Goal: Task Accomplishment & Management: Complete application form

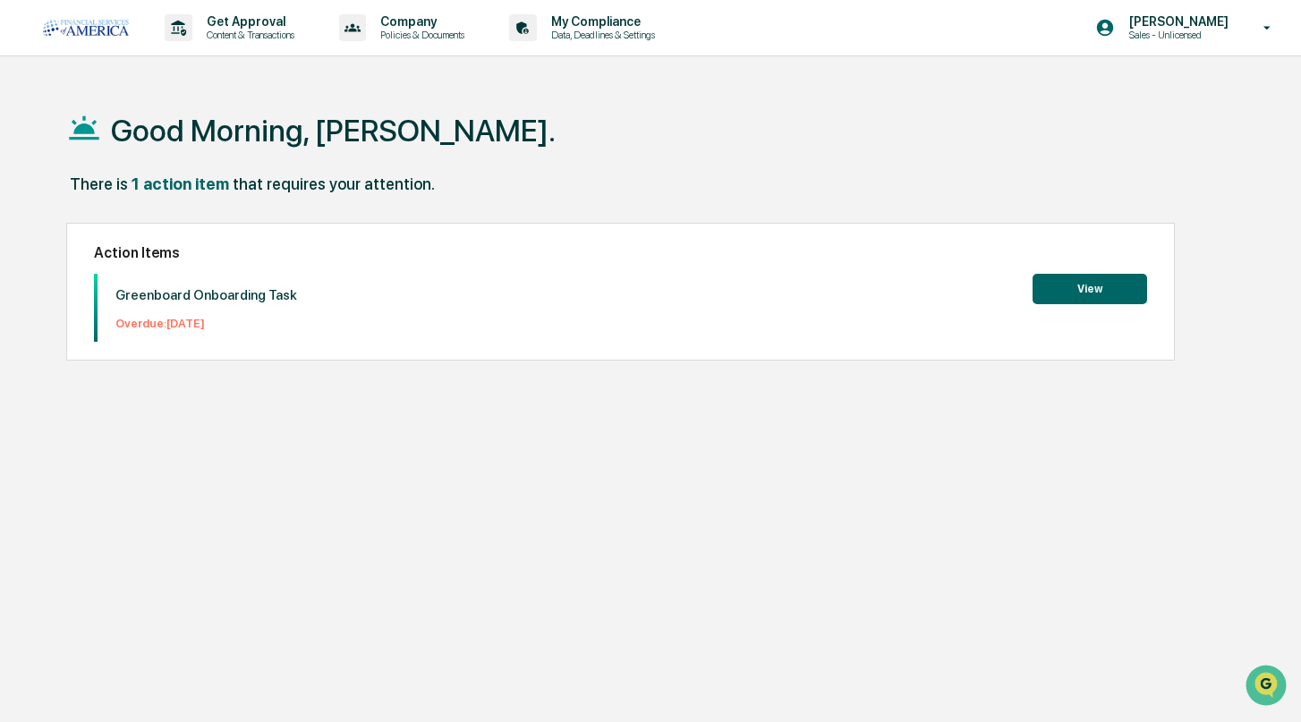
click at [1093, 289] on button "View" at bounding box center [1090, 289] width 115 height 30
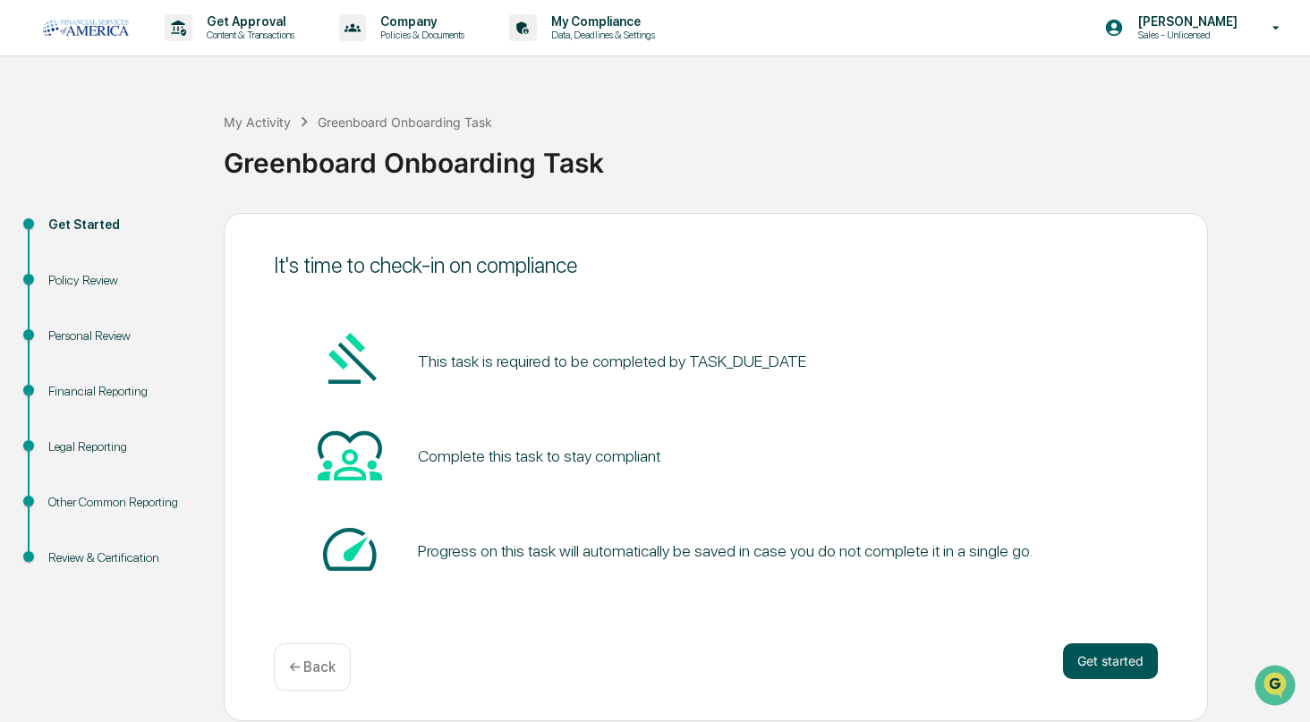
click at [1098, 661] on button "Get started" at bounding box center [1110, 661] width 95 height 36
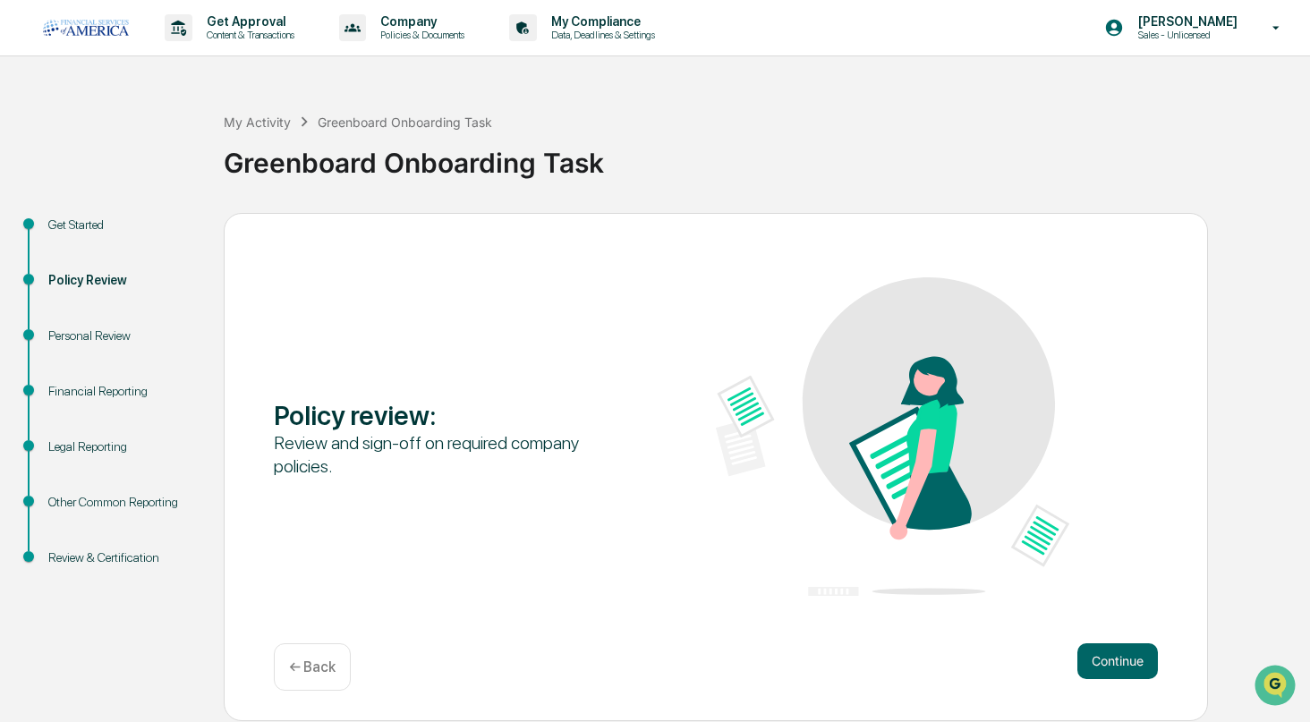
click at [1098, 661] on button "Continue" at bounding box center [1117, 661] width 81 height 36
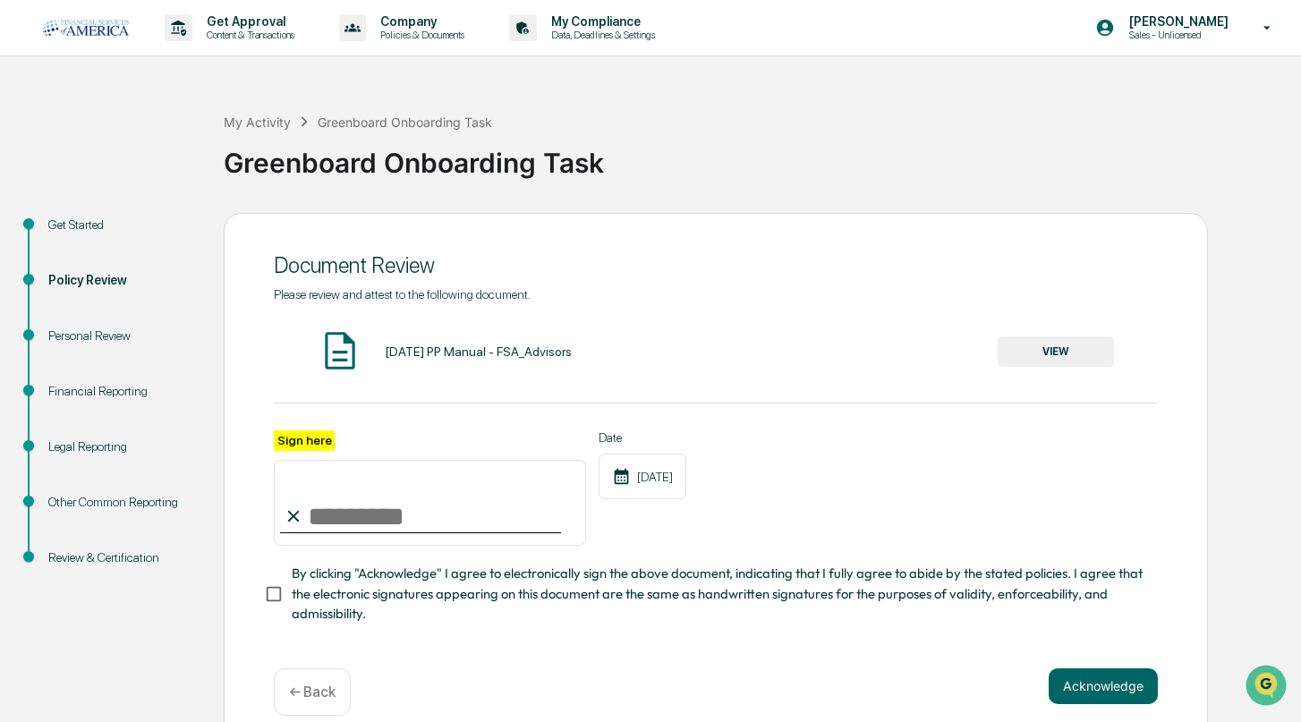
click at [304, 518] on input "Sign here" at bounding box center [430, 503] width 312 height 86
click at [288, 446] on label "Sign here" at bounding box center [304, 440] width 61 height 21
click at [288, 460] on input "Sign here" at bounding box center [430, 503] width 312 height 86
click at [388, 522] on input "Sign here" at bounding box center [430, 503] width 312 height 86
type input "**********"
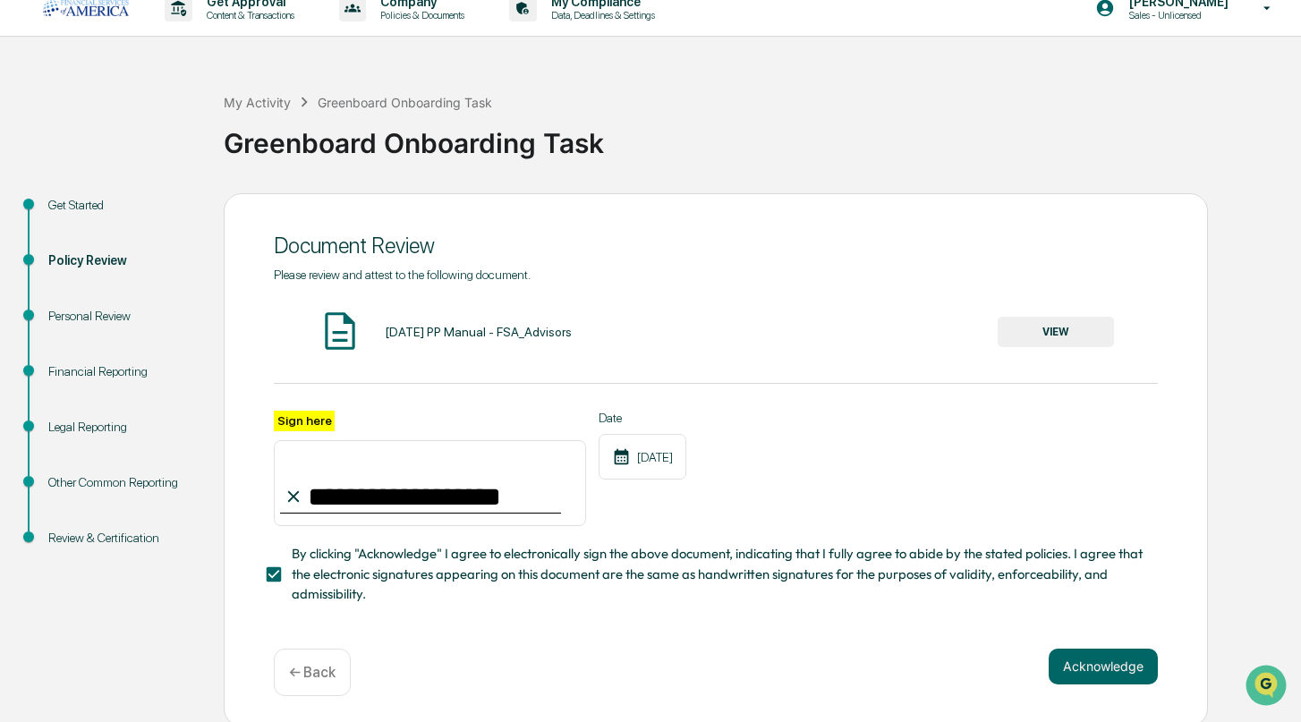
scroll to position [30, 0]
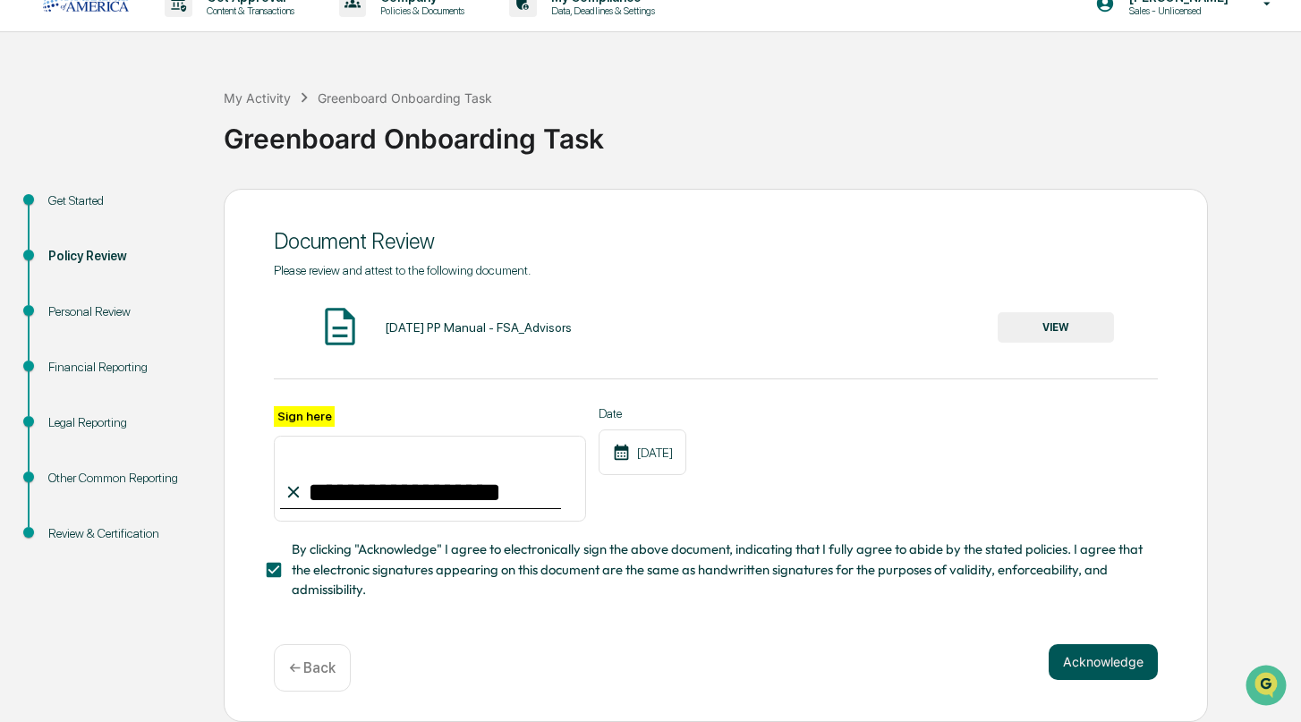
click at [1059, 659] on button "Acknowledge" at bounding box center [1103, 662] width 109 height 36
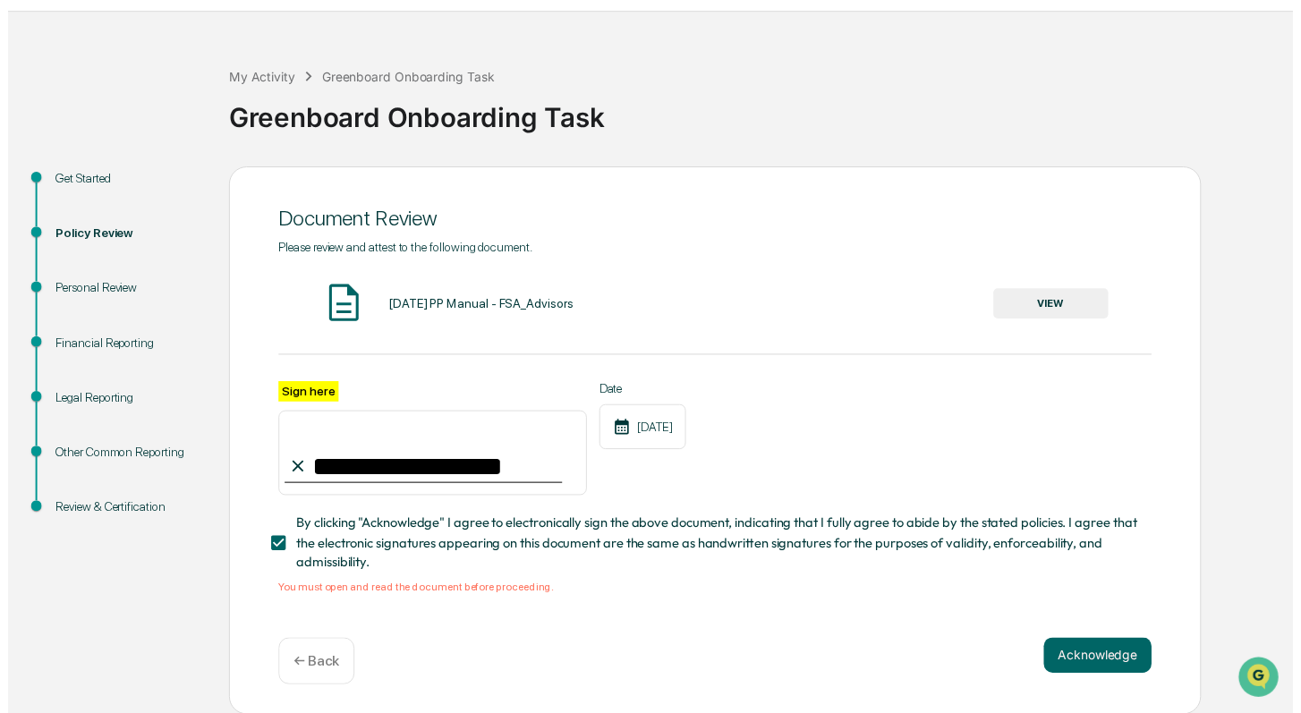
scroll to position [52, 0]
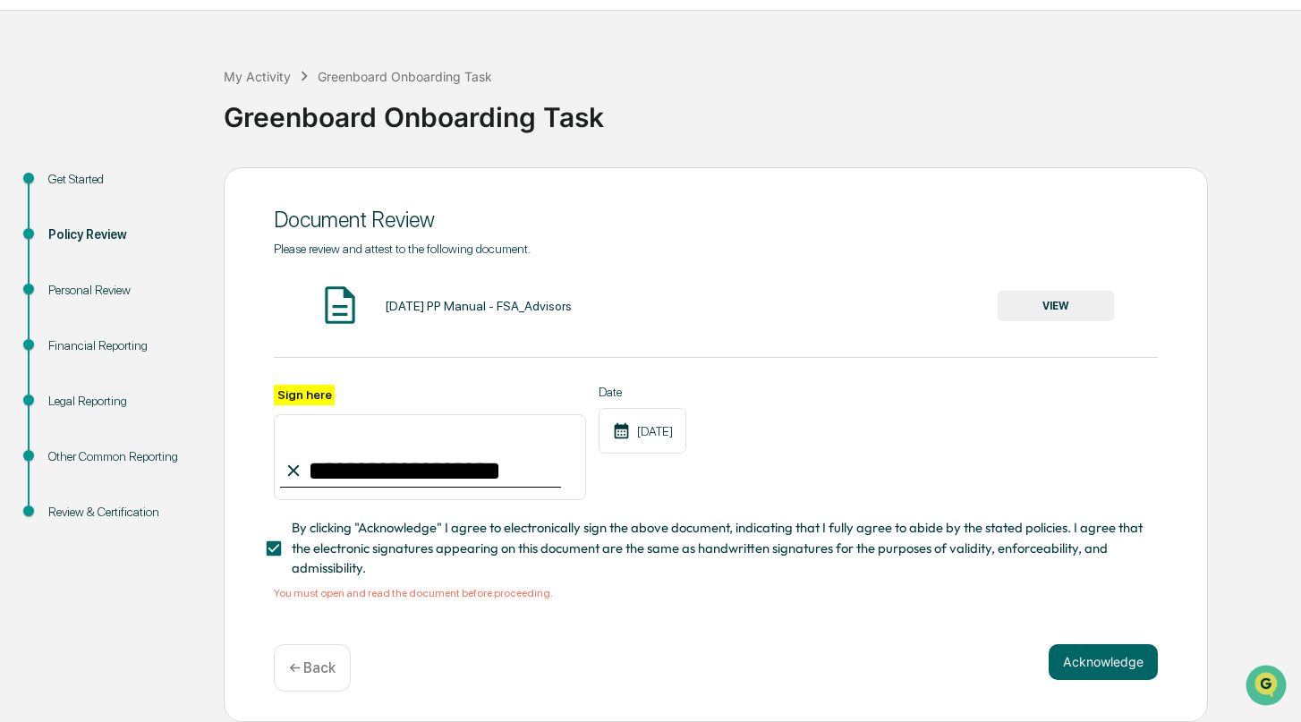
click at [315, 541] on span "By clicking "Acknowledge" I agree to electronically sign the above document, in…" at bounding box center [718, 548] width 852 height 60
click at [1097, 293] on button "VIEW" at bounding box center [1056, 306] width 116 height 30
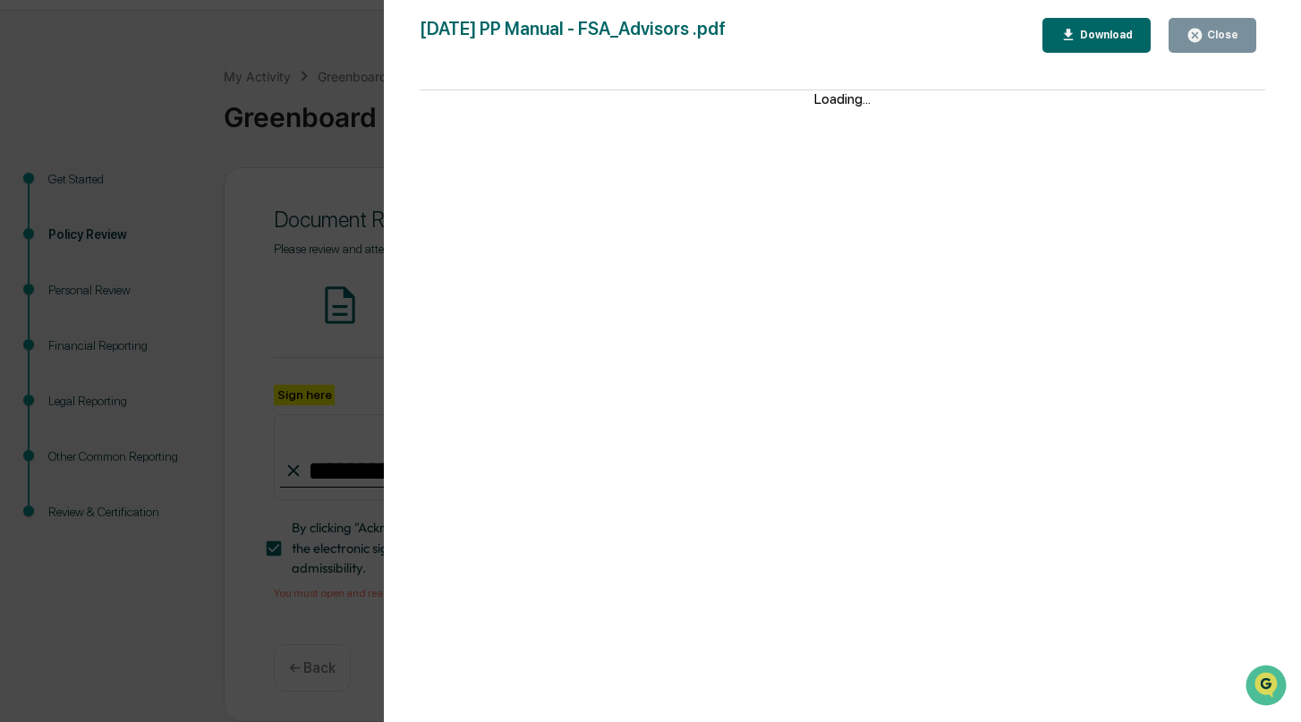
click at [1246, 31] on button "Close" at bounding box center [1213, 35] width 88 height 35
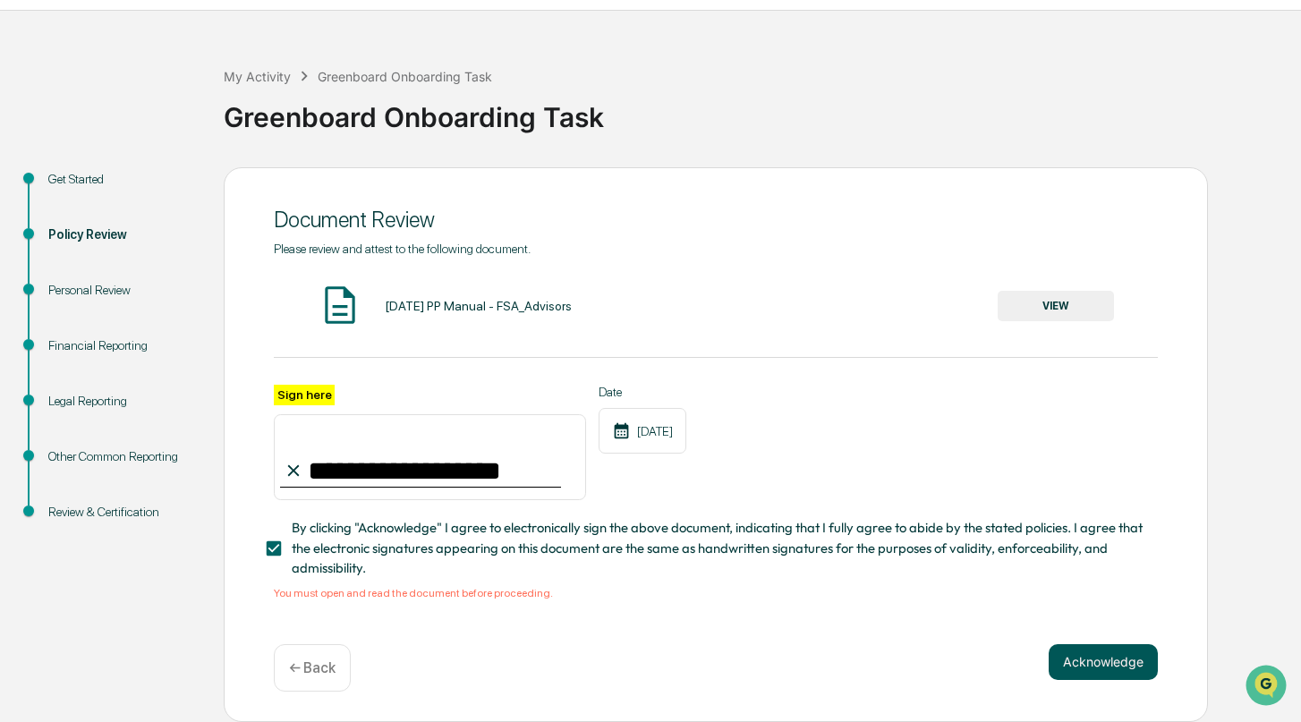
click at [1100, 668] on button "Acknowledge" at bounding box center [1103, 662] width 109 height 36
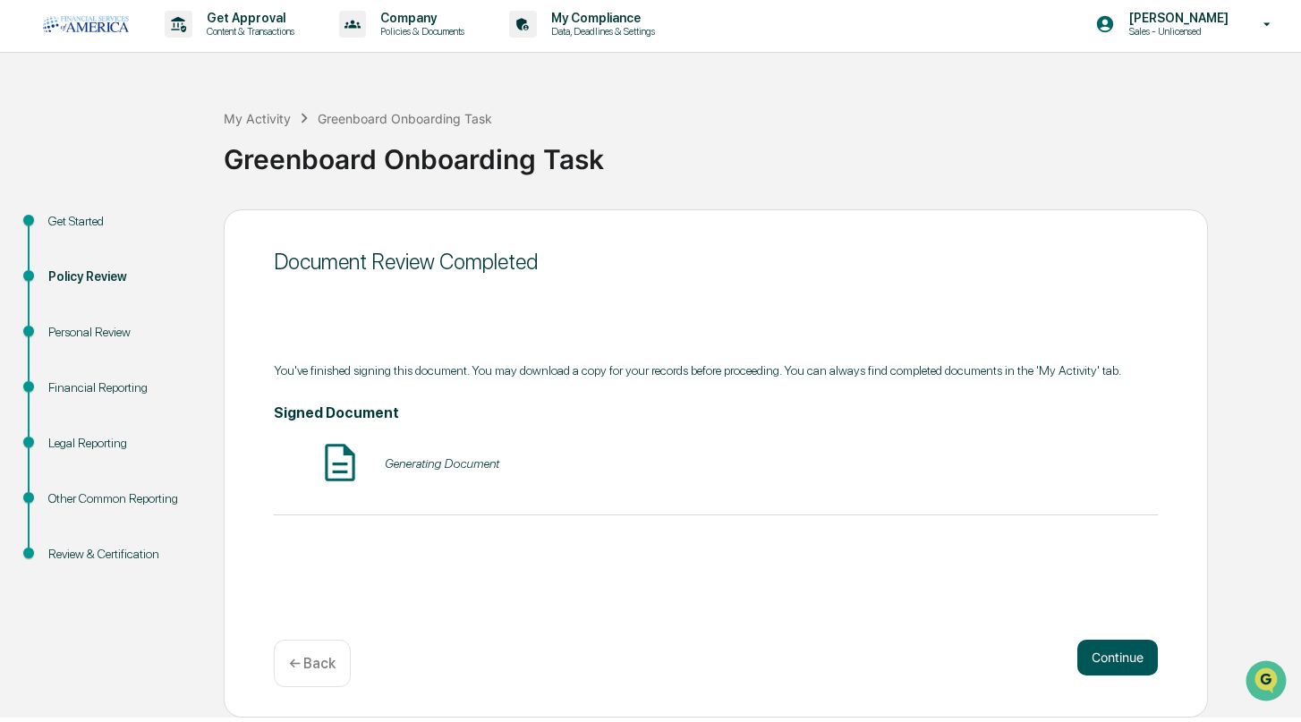
scroll to position [0, 0]
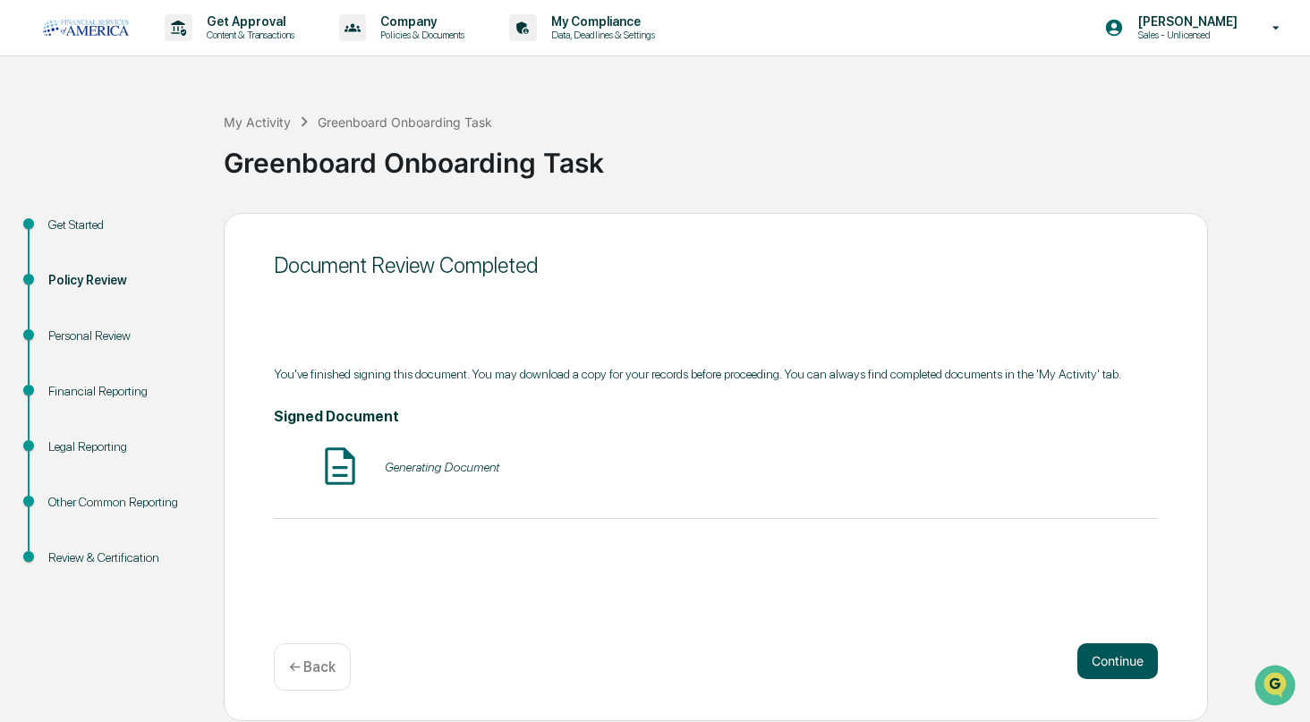
click at [1127, 661] on button "Continue" at bounding box center [1117, 661] width 81 height 36
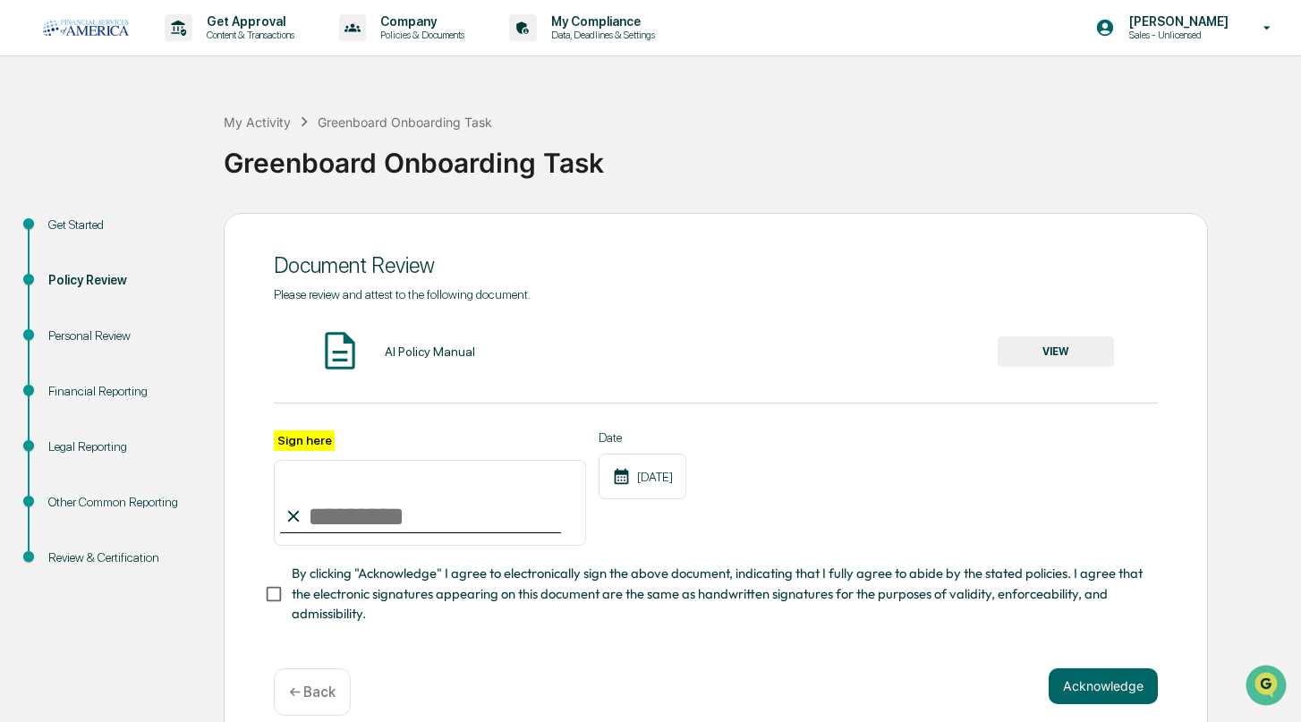
click at [1053, 339] on button "VIEW" at bounding box center [1056, 351] width 116 height 30
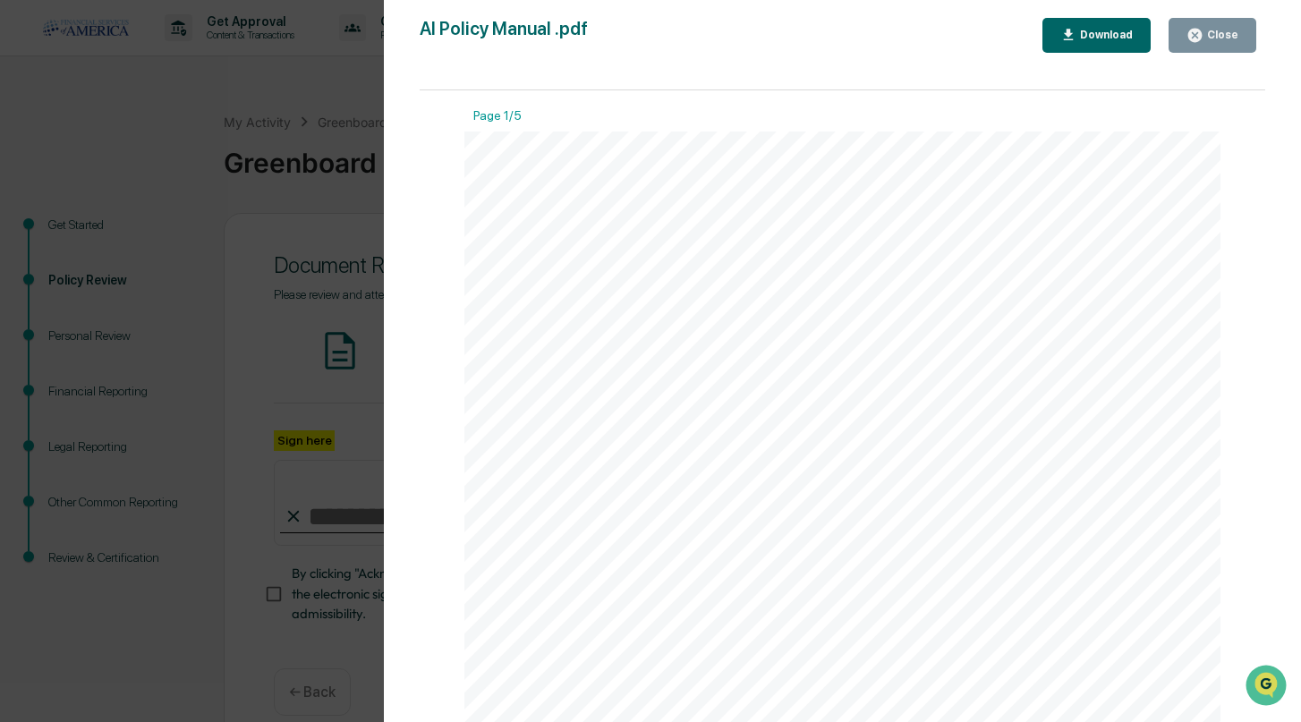
click at [1212, 41] on div "Close" at bounding box center [1212, 35] width 52 height 17
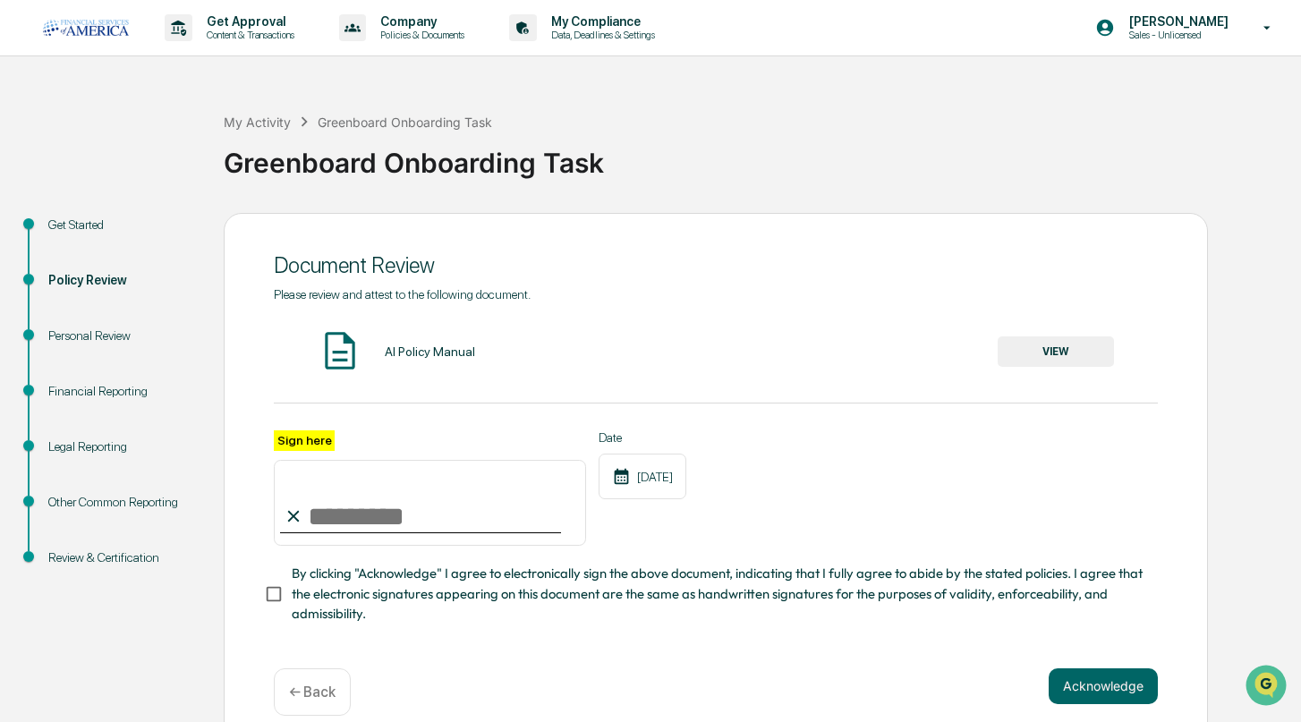
drag, startPoint x: 299, startPoint y: 507, endPoint x: 281, endPoint y: 462, distance: 49.0
click at [298, 506] on input "Sign here" at bounding box center [430, 503] width 312 height 86
type input "**********"
click at [1101, 684] on button "Acknowledge" at bounding box center [1103, 686] width 109 height 36
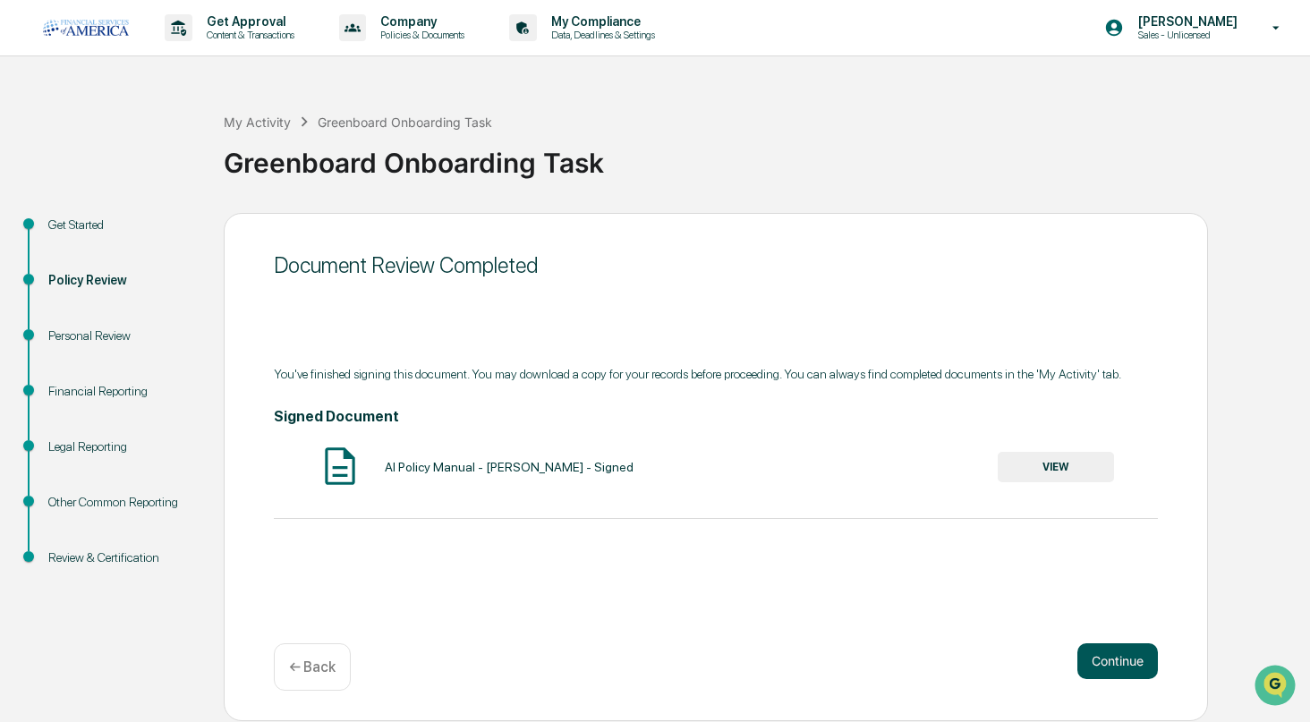
click at [1129, 657] on button "Continue" at bounding box center [1117, 661] width 81 height 36
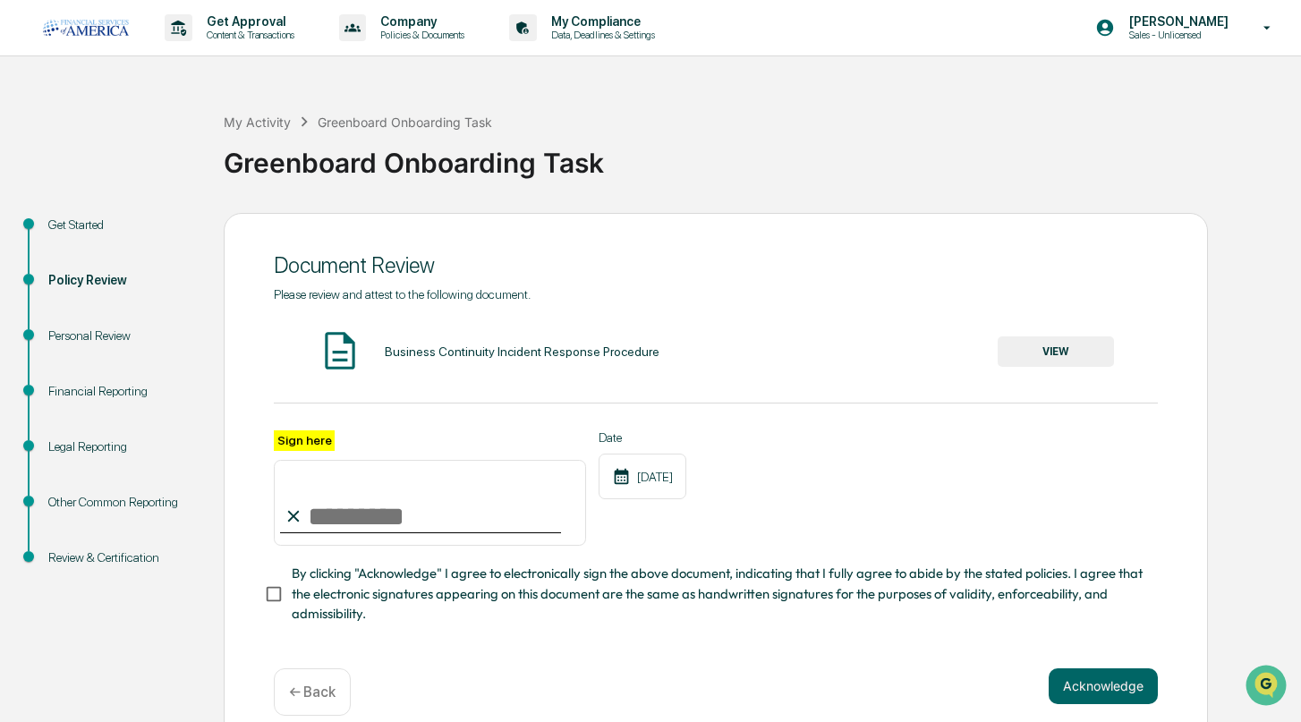
click at [1079, 350] on button "VIEW" at bounding box center [1056, 351] width 116 height 30
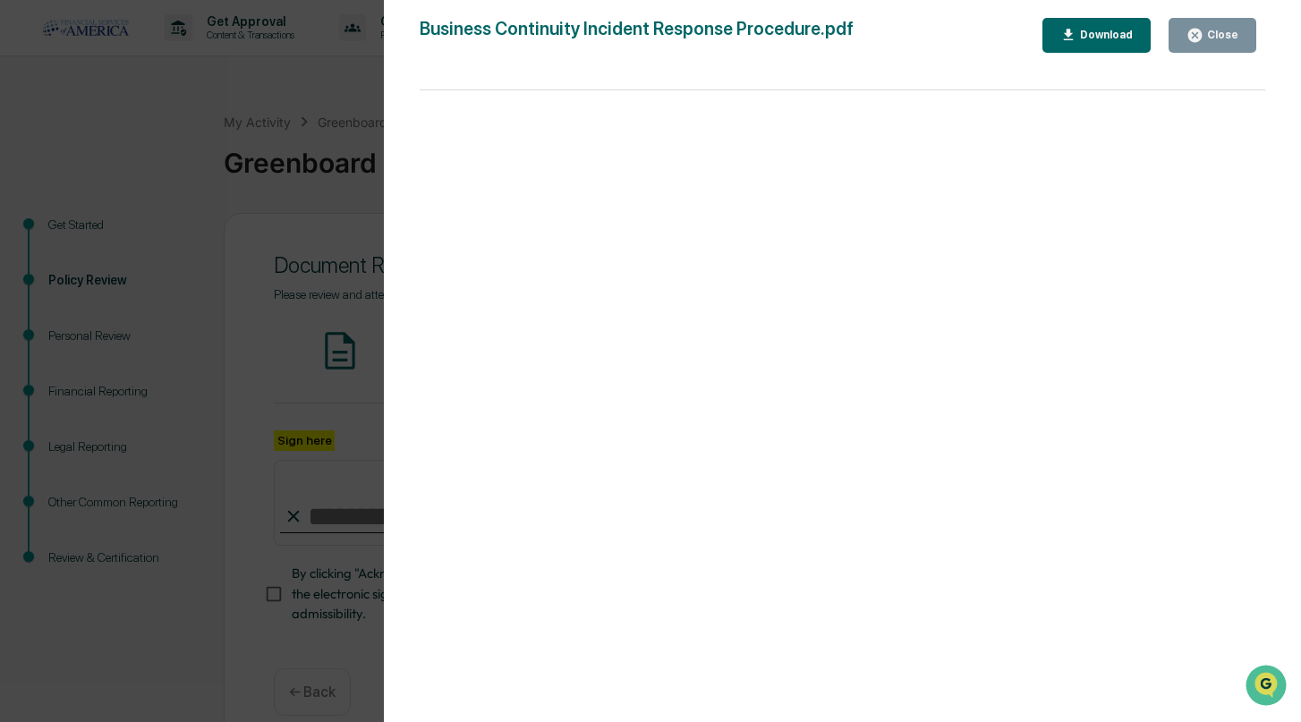
click at [326, 137] on div "Version History [DATE] 07:55 PM [PERSON_NAME] Business Continuity Incident Resp…" at bounding box center [650, 361] width 1301 height 722
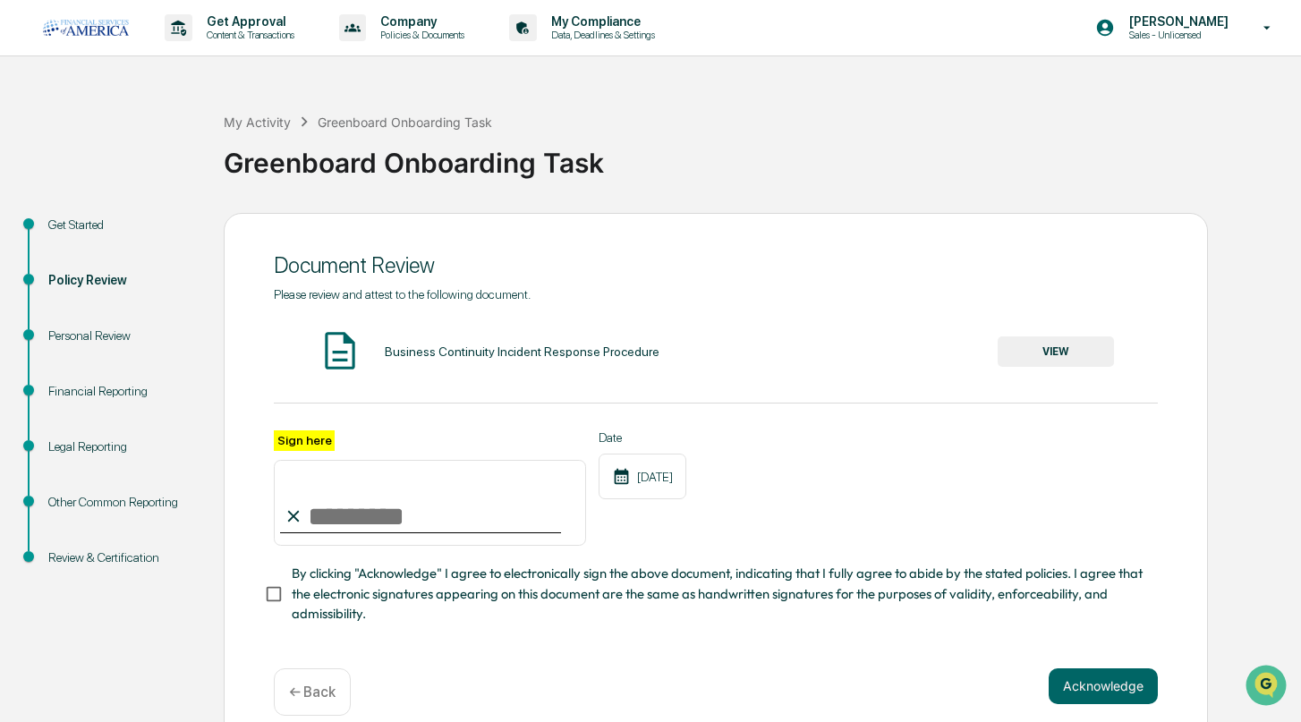
click at [327, 497] on input "Sign here" at bounding box center [430, 503] width 312 height 86
type input "**********"
click at [1051, 685] on button "Acknowledge" at bounding box center [1103, 686] width 109 height 36
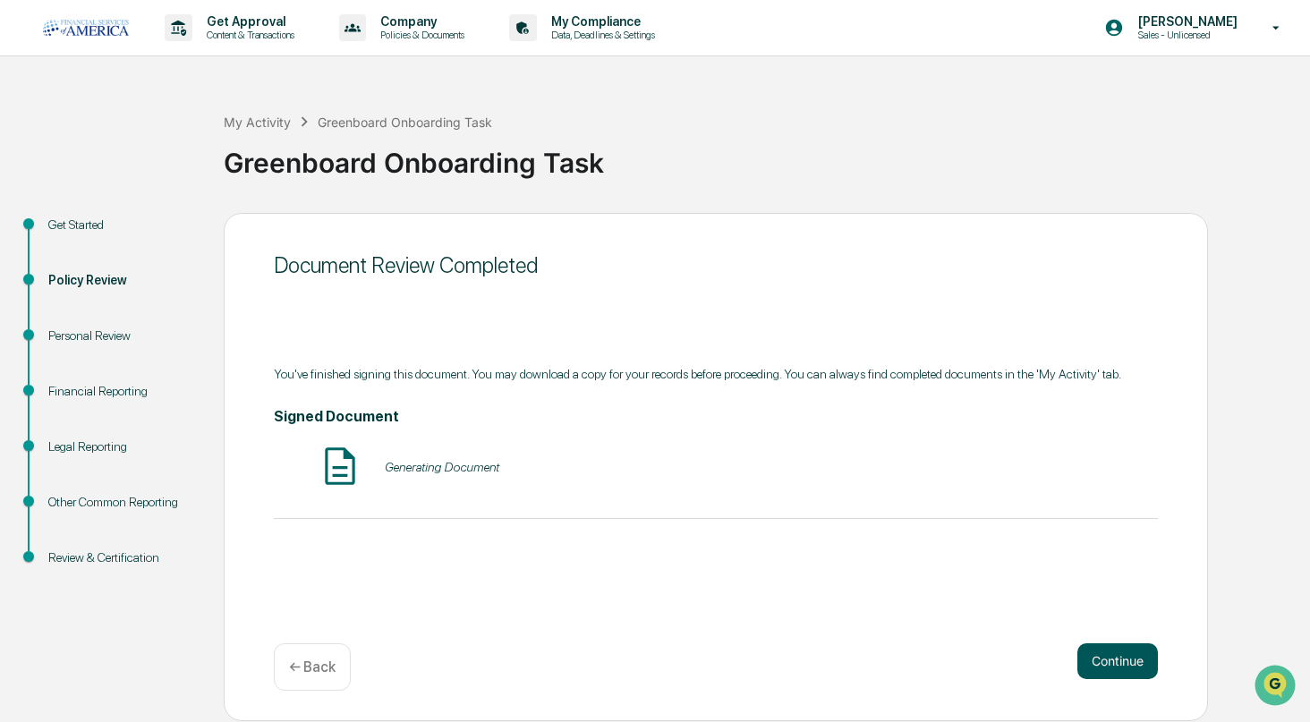
click at [1104, 656] on button "Continue" at bounding box center [1117, 661] width 81 height 36
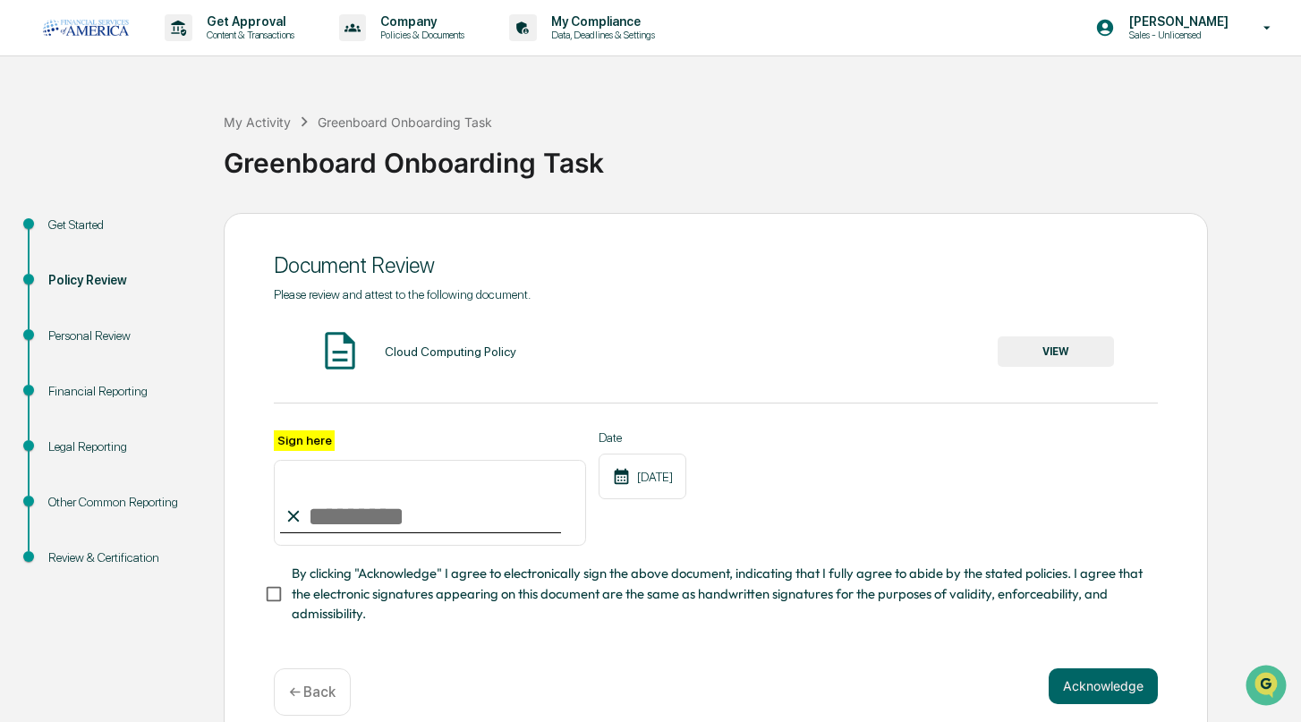
click at [1074, 351] on button "VIEW" at bounding box center [1056, 351] width 116 height 30
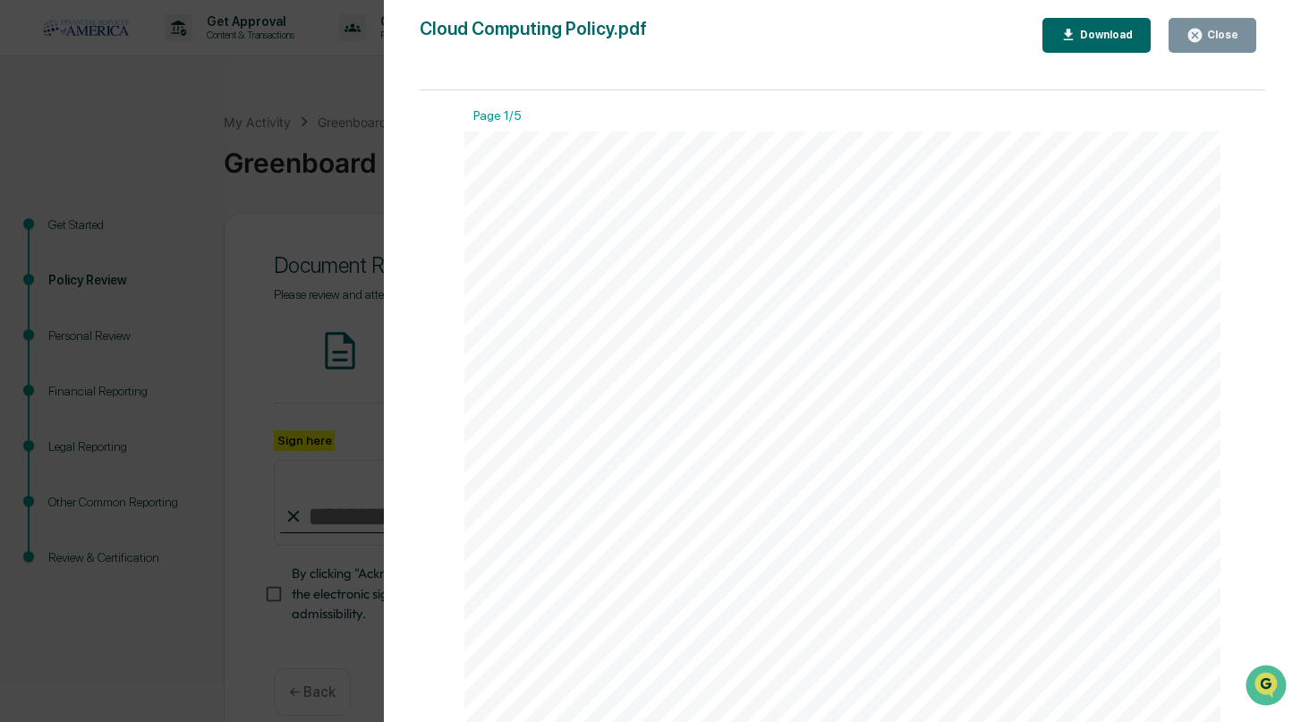
click at [1217, 44] on button "Close" at bounding box center [1213, 35] width 88 height 35
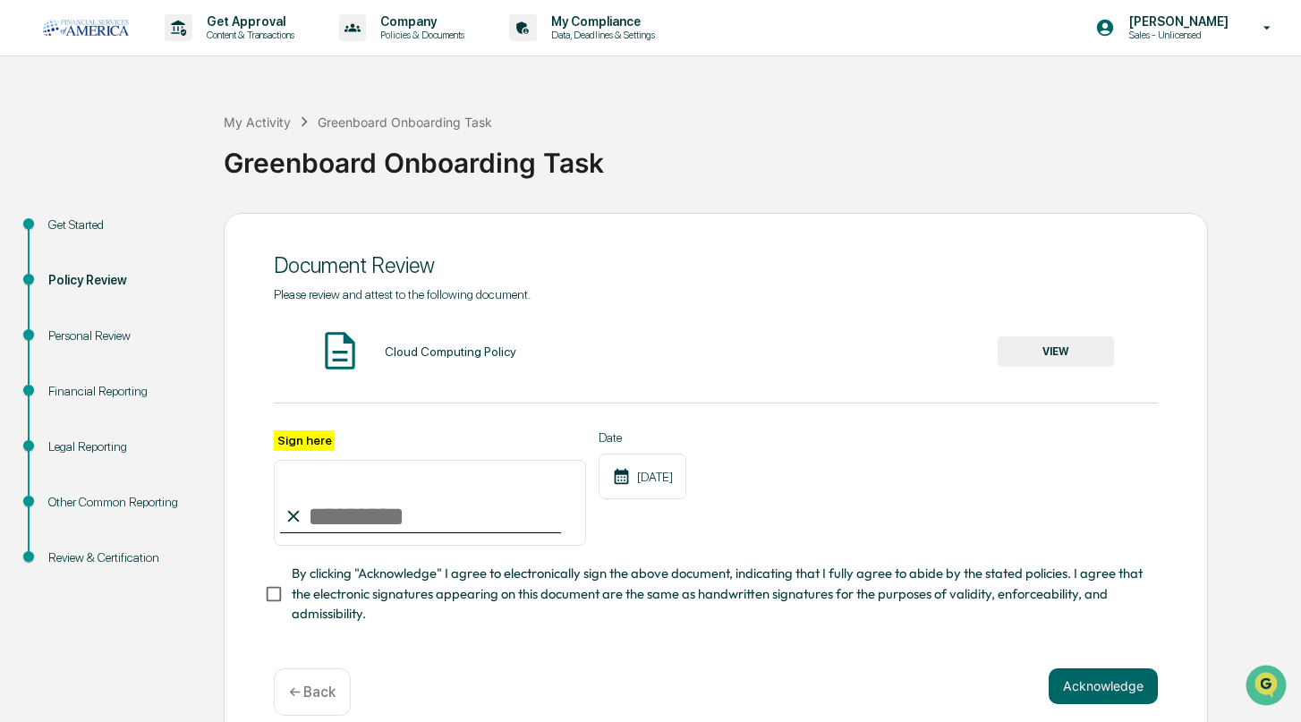
click at [426, 523] on input "Sign here" at bounding box center [430, 503] width 312 height 86
type input "**********"
drag, startPoint x: 296, startPoint y: 599, endPoint x: 310, endPoint y: 605, distance: 14.8
click at [295, 599] on span "By clicking "Acknowledge" I agree to electronically sign the above document, in…" at bounding box center [718, 594] width 852 height 60
click at [1127, 700] on button "Acknowledge" at bounding box center [1103, 686] width 109 height 36
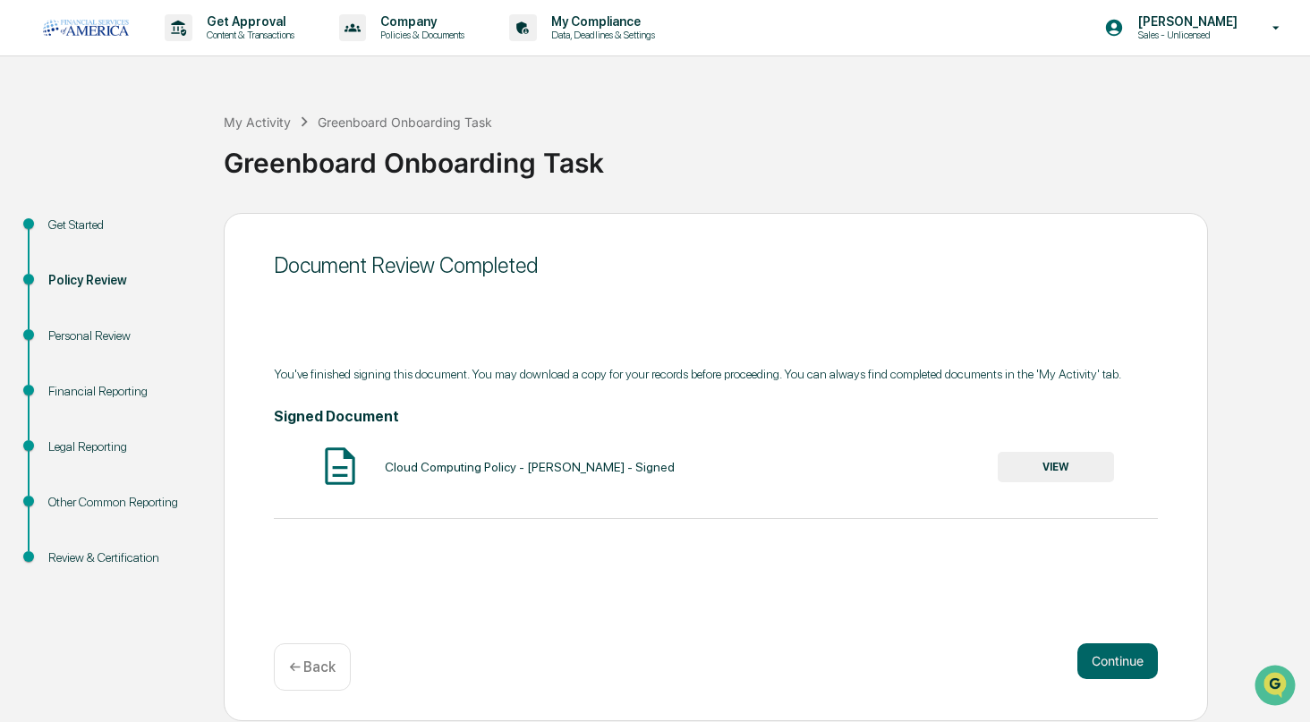
click at [1068, 458] on button "VIEW" at bounding box center [1056, 467] width 116 height 30
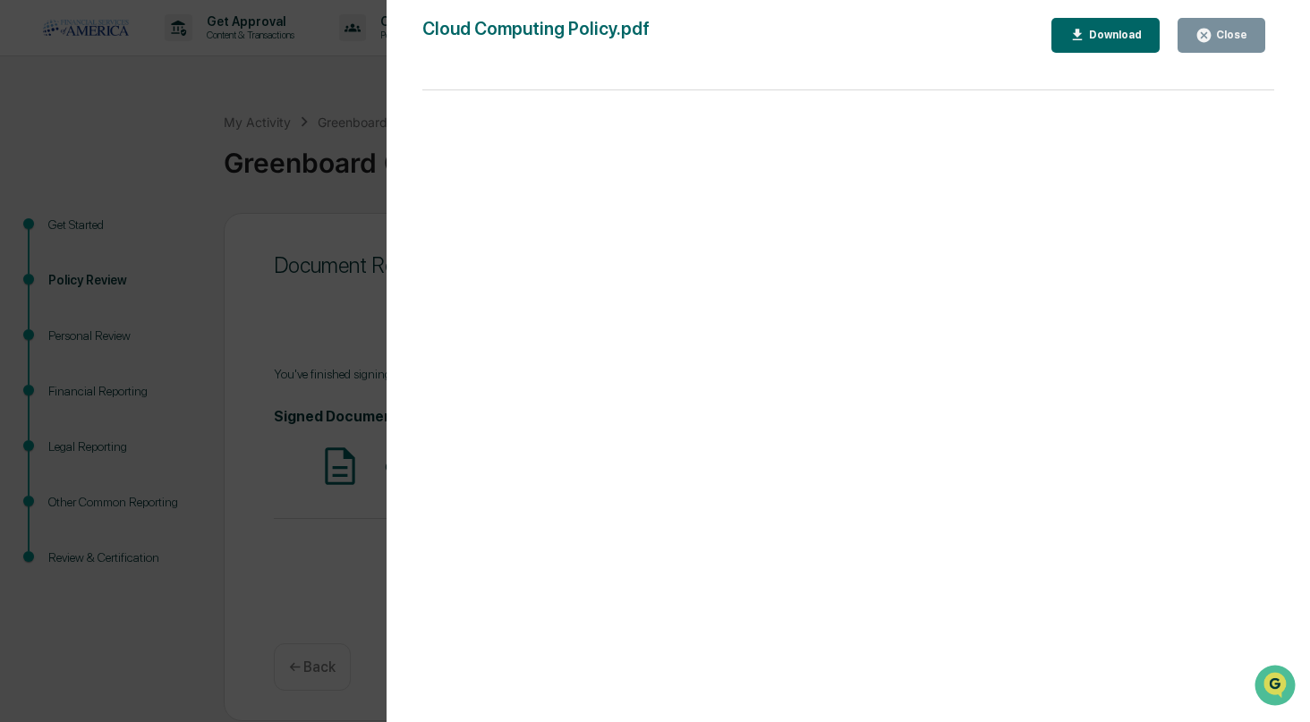
click at [335, 192] on div "Version History [DATE] 01:09 PM [PERSON_NAME] Cloud Computing Policy.pdf Close …" at bounding box center [655, 361] width 1310 height 722
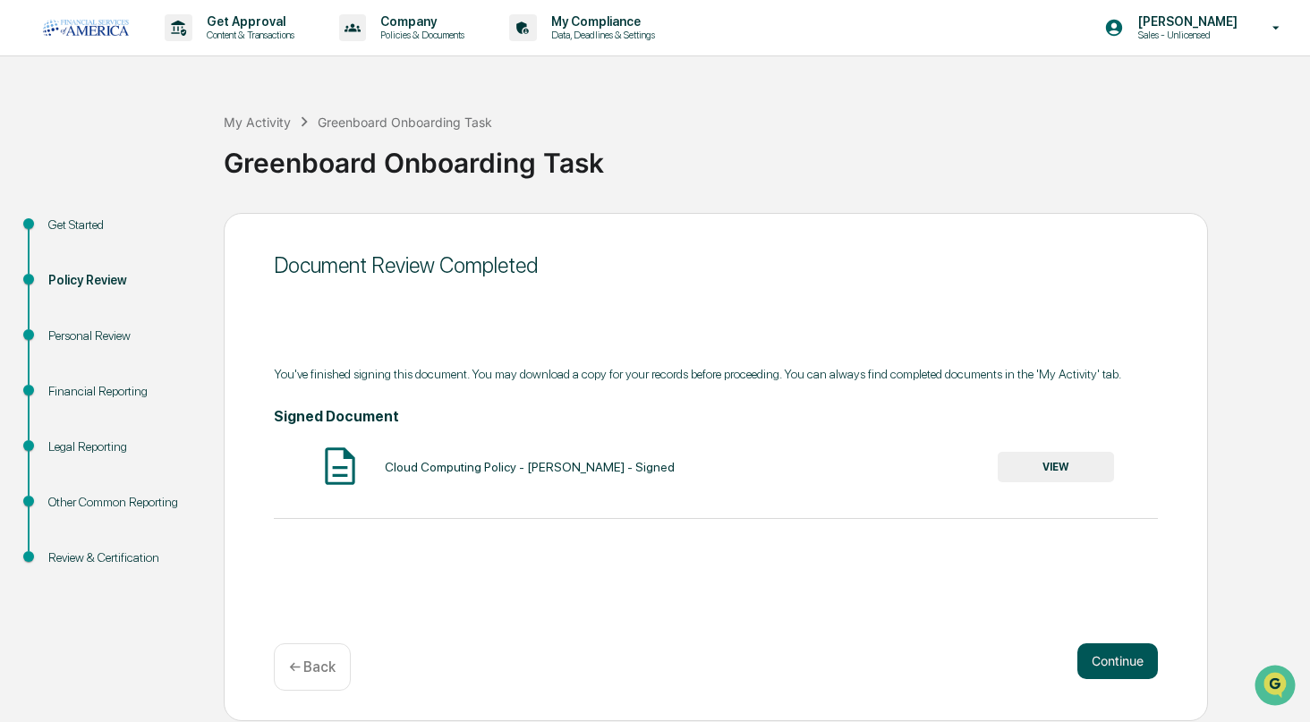
click at [1140, 651] on button "Continue" at bounding box center [1117, 661] width 81 height 36
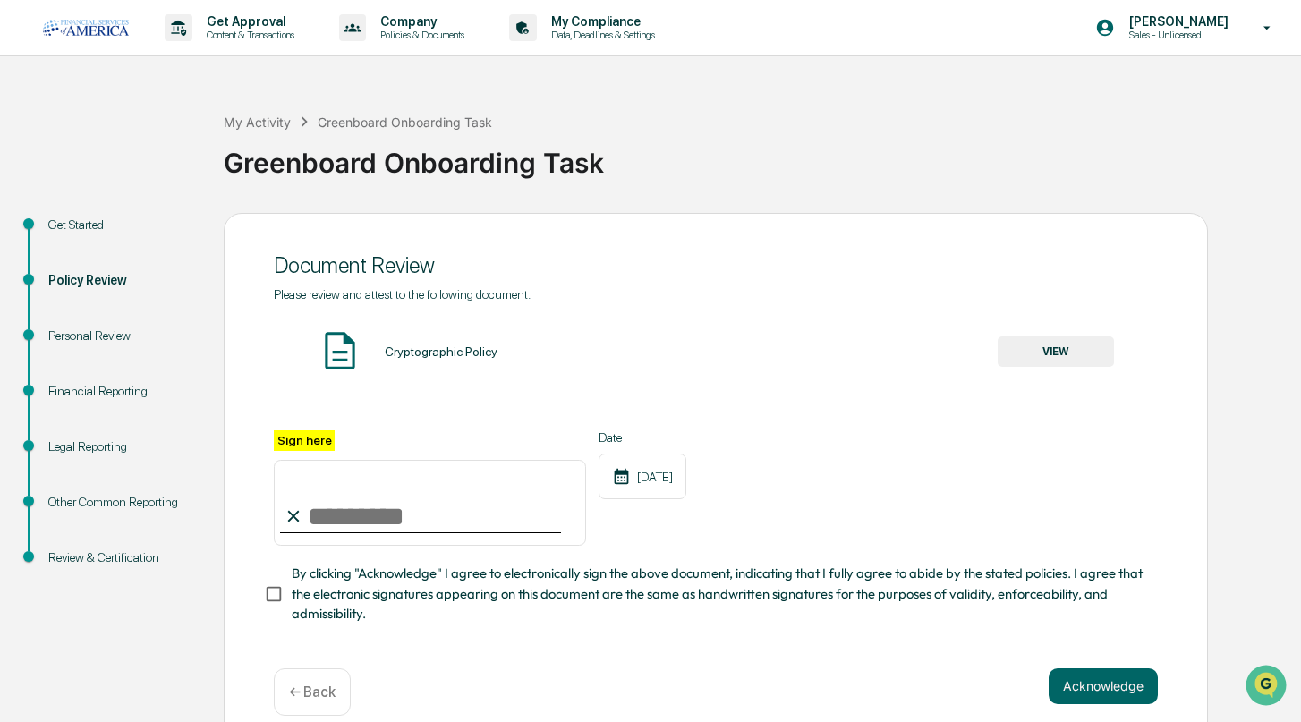
click at [1085, 350] on button "VIEW" at bounding box center [1056, 351] width 116 height 30
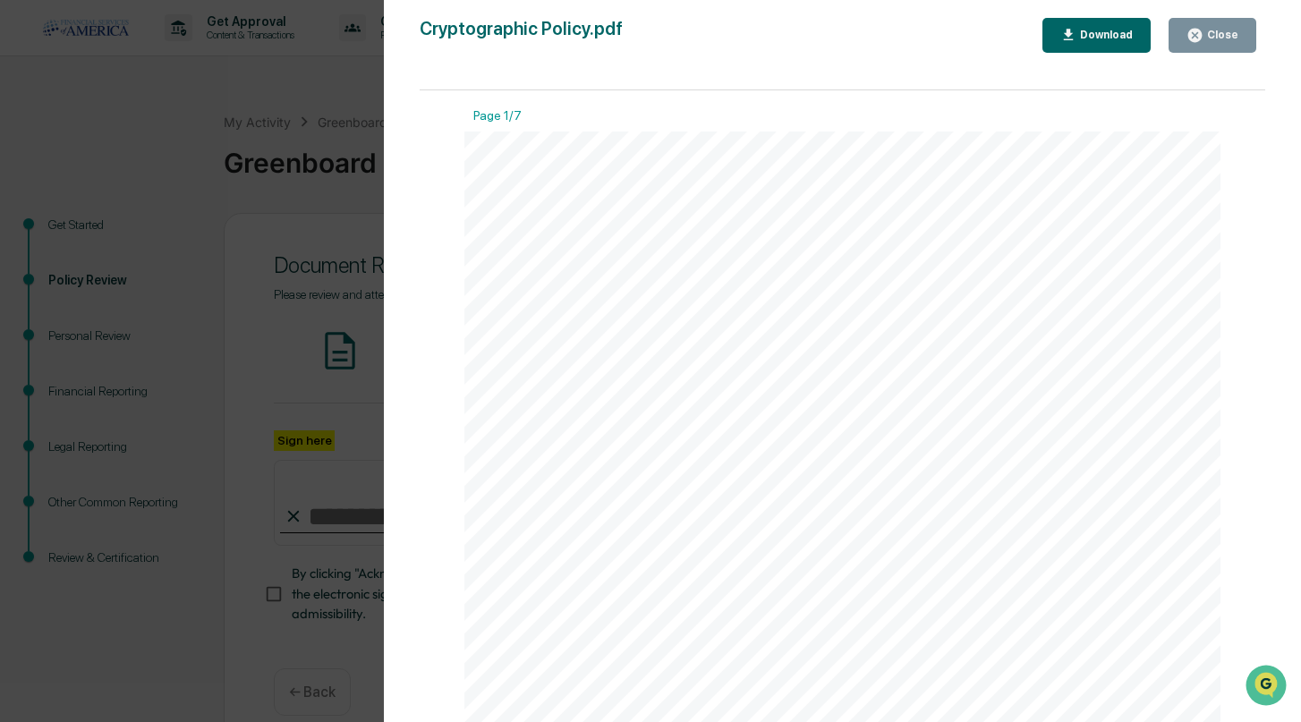
drag, startPoint x: 1245, startPoint y: 42, endPoint x: 1188, endPoint y: 60, distance: 59.1
click at [1244, 42] on button "Close" at bounding box center [1213, 35] width 88 height 35
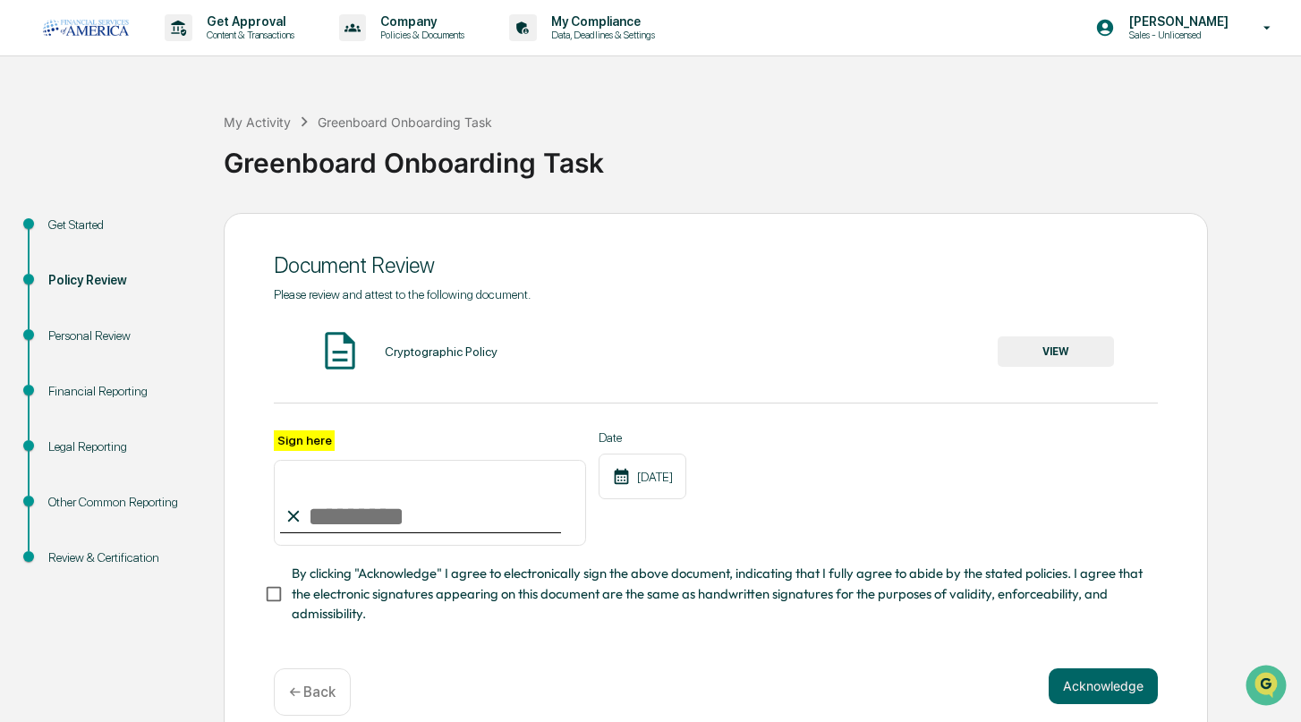
drag, startPoint x: 349, startPoint y: 525, endPoint x: 353, endPoint y: 543, distance: 18.2
click at [349, 528] on input "Sign here" at bounding box center [430, 503] width 312 height 86
type input "**********"
click at [265, 606] on div "**********" at bounding box center [716, 479] width 984 height 533
click at [421, 590] on span "By clicking "Acknowledge" I agree to electronically sign the above document, in…" at bounding box center [718, 594] width 852 height 60
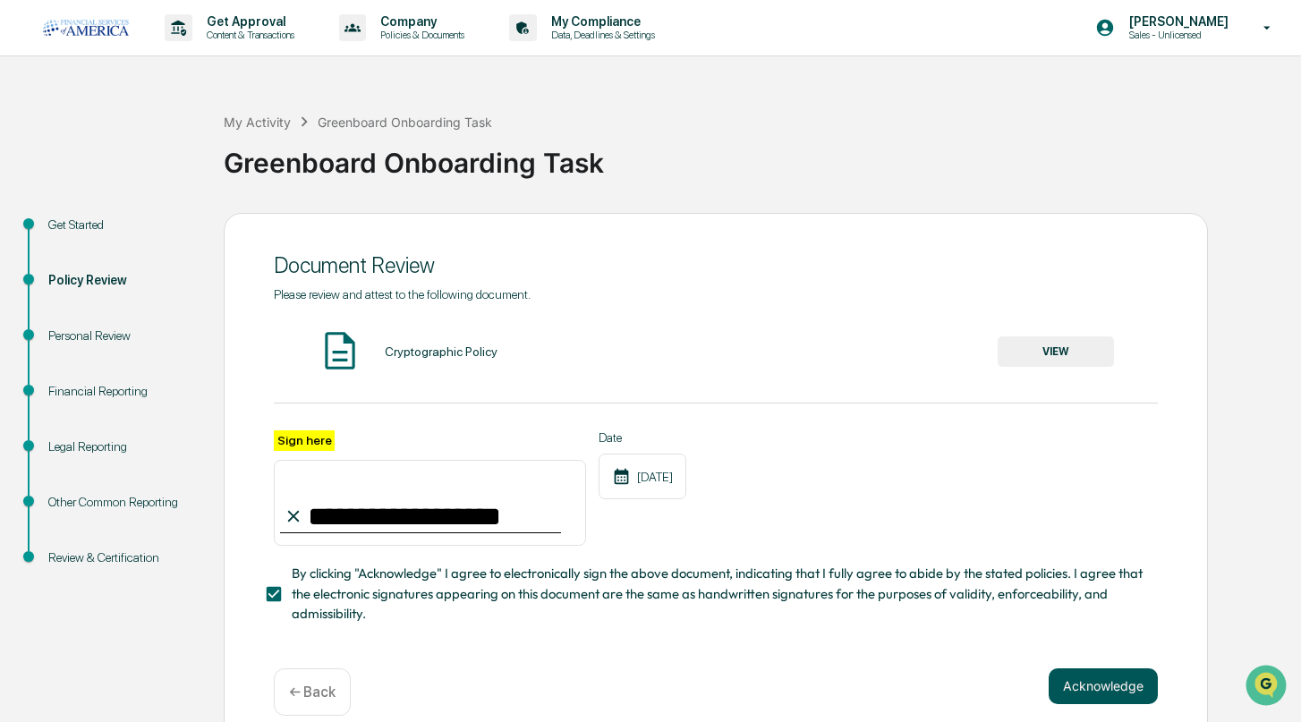
click at [1105, 704] on button "Acknowledge" at bounding box center [1103, 686] width 109 height 36
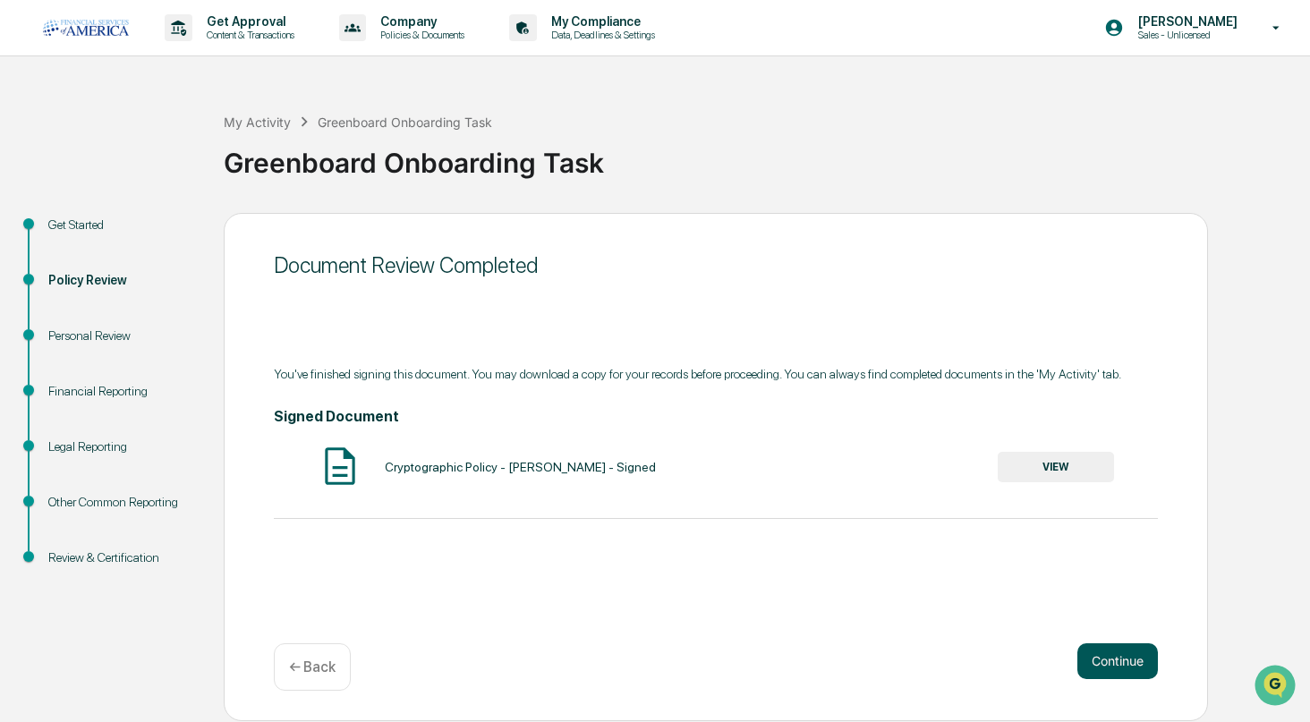
click at [1097, 661] on button "Continue" at bounding box center [1117, 661] width 81 height 36
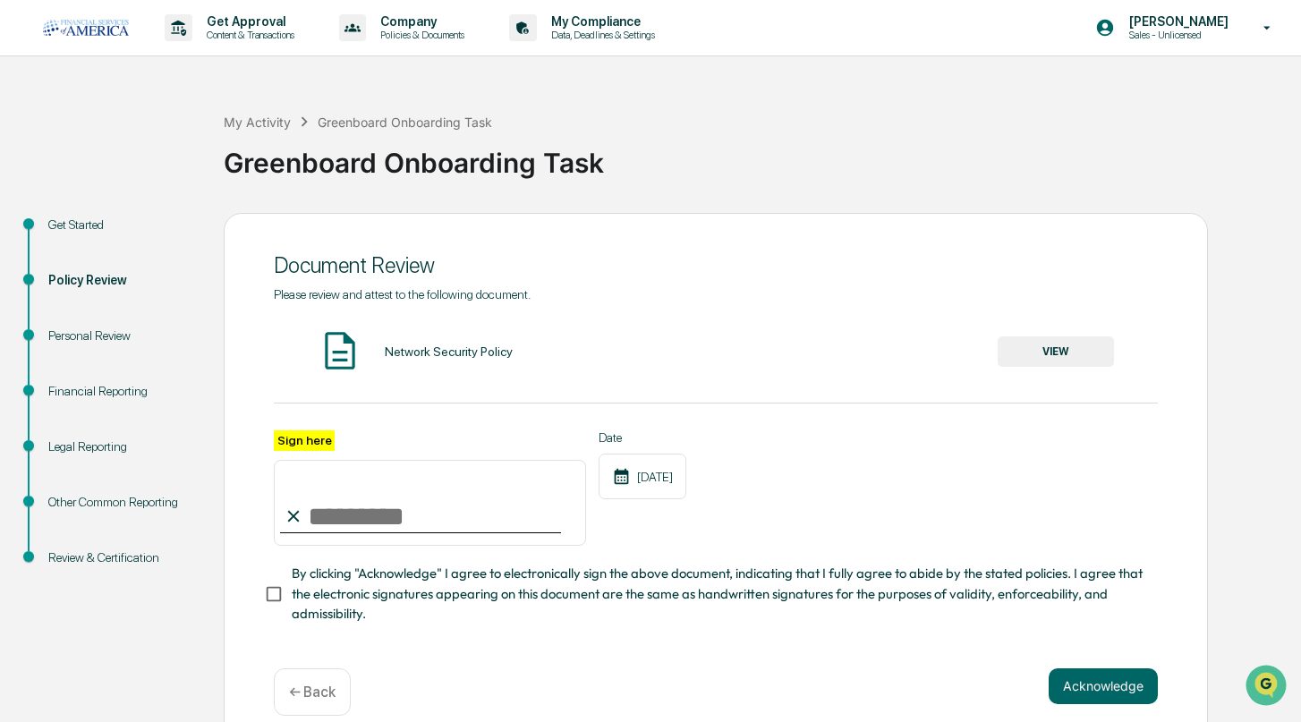
click at [1065, 346] on button "VIEW" at bounding box center [1056, 351] width 116 height 30
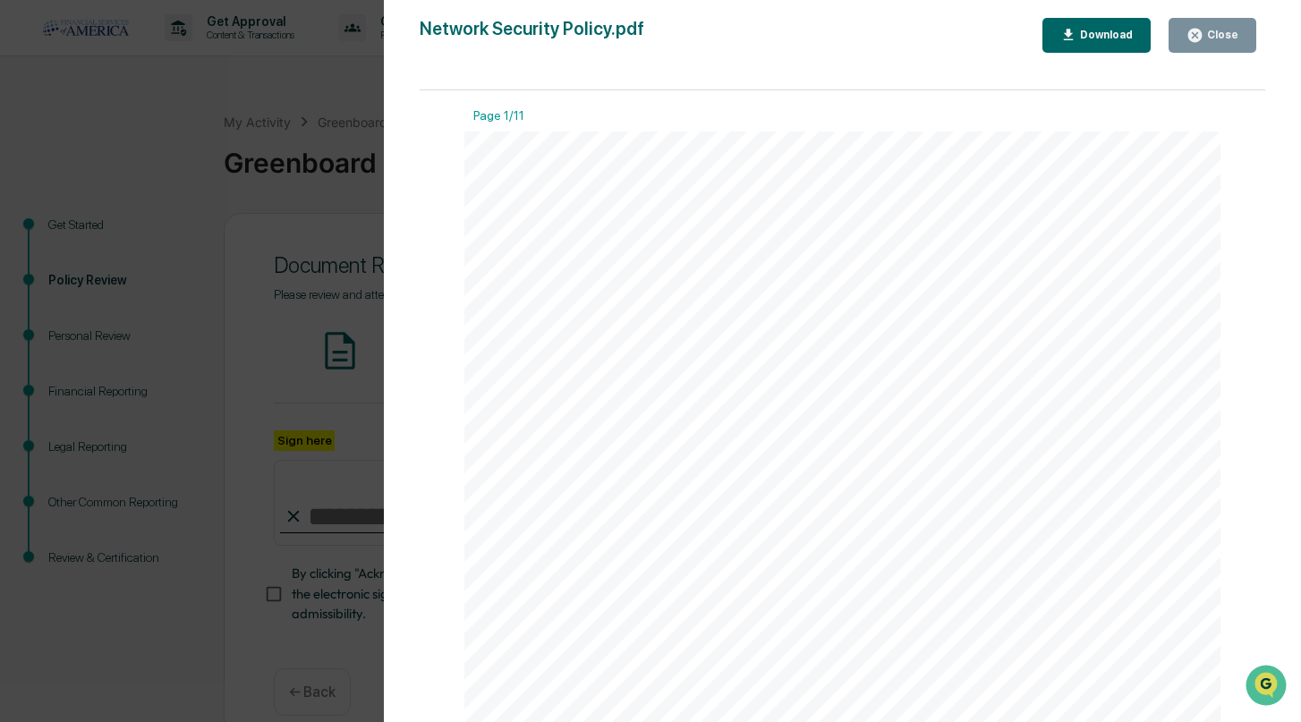
click at [1183, 49] on button "Close" at bounding box center [1213, 35] width 88 height 35
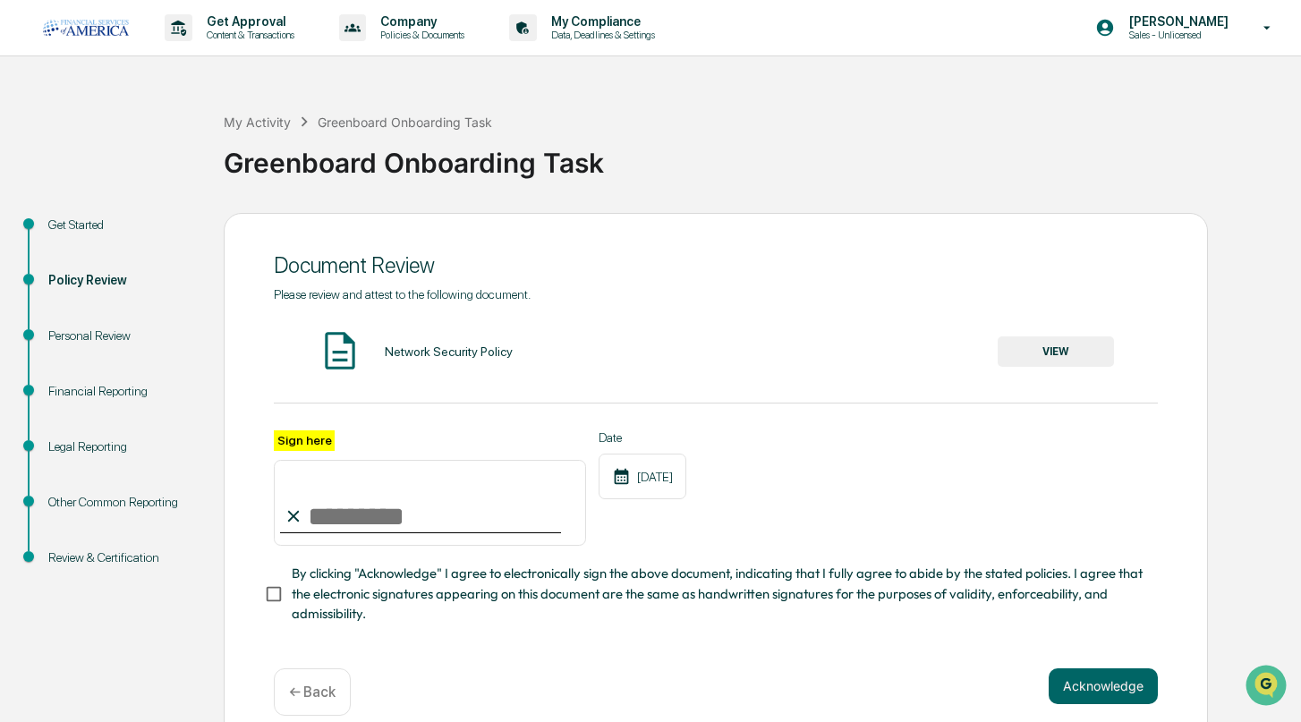
click at [526, 516] on input "Sign here" at bounding box center [430, 503] width 312 height 86
type input "**********"
click at [1096, 680] on button "Acknowledge" at bounding box center [1103, 686] width 109 height 36
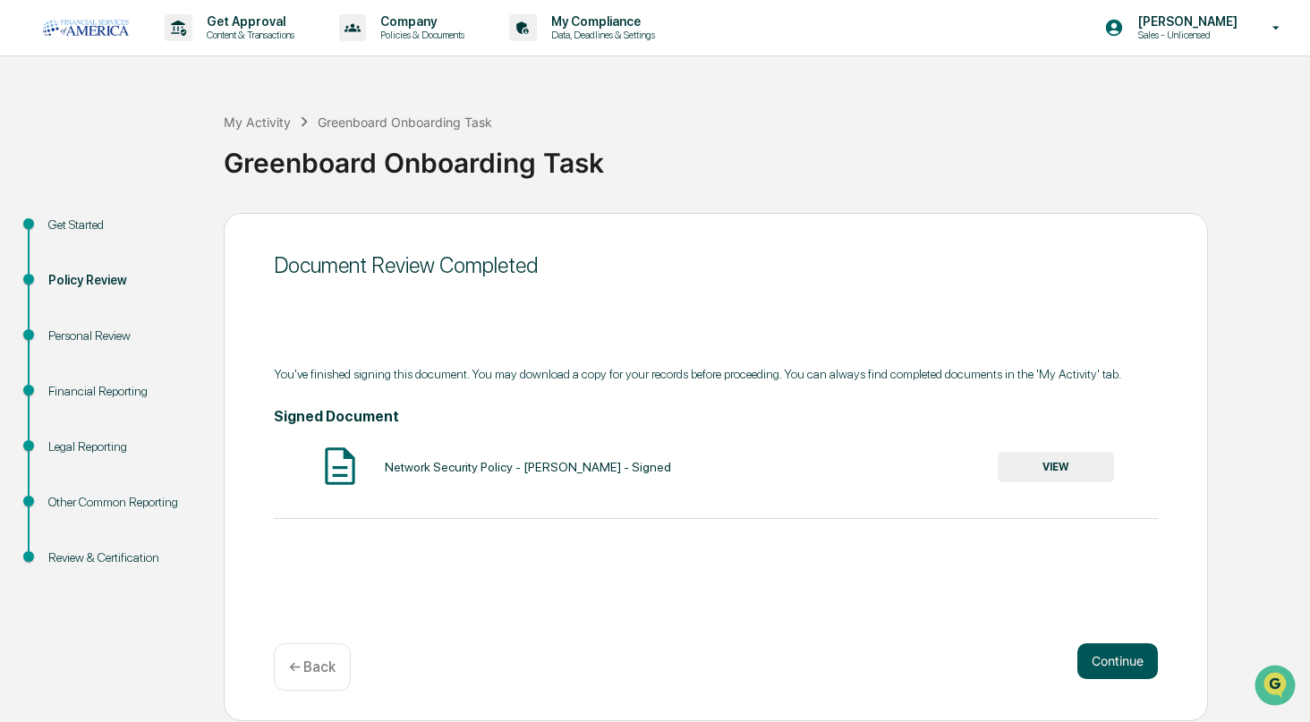
click at [1112, 671] on button "Continue" at bounding box center [1117, 661] width 81 height 36
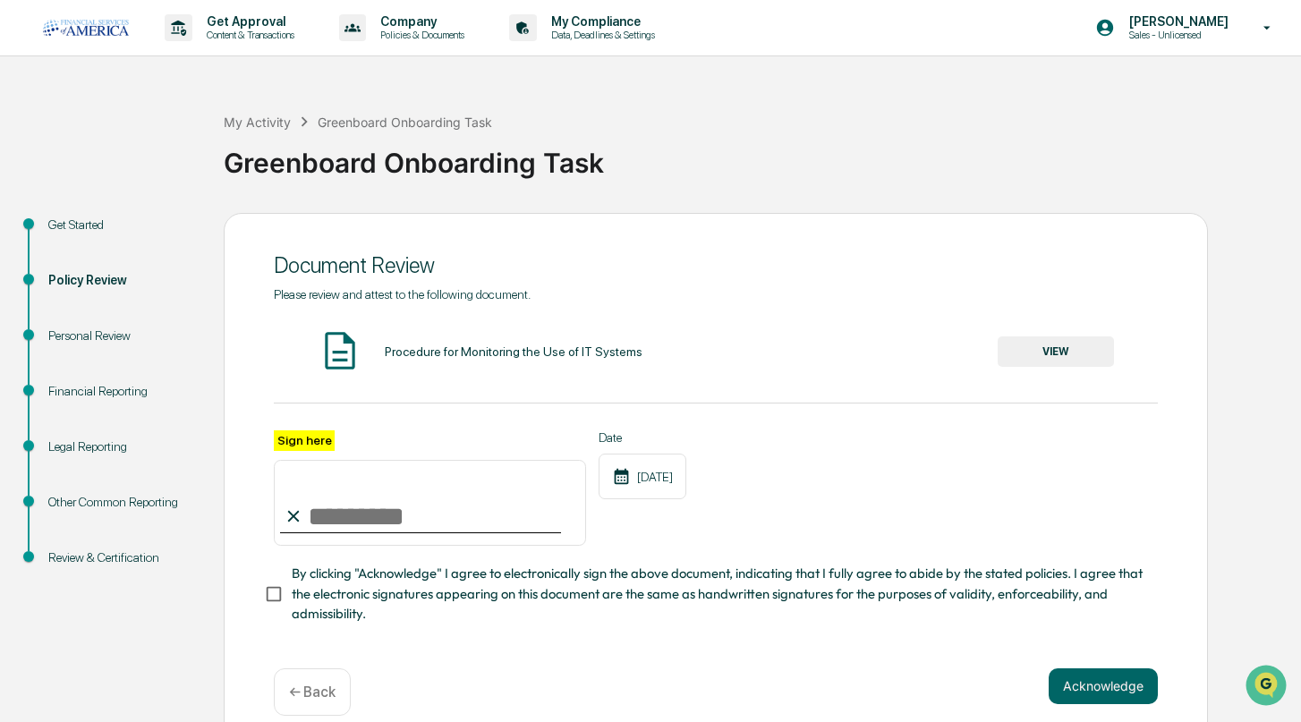
click at [1083, 377] on div "Please review and attest to the following document. Procedure for Monitoring th…" at bounding box center [716, 455] width 884 height 337
click at [1083, 364] on button "VIEW" at bounding box center [1056, 351] width 116 height 30
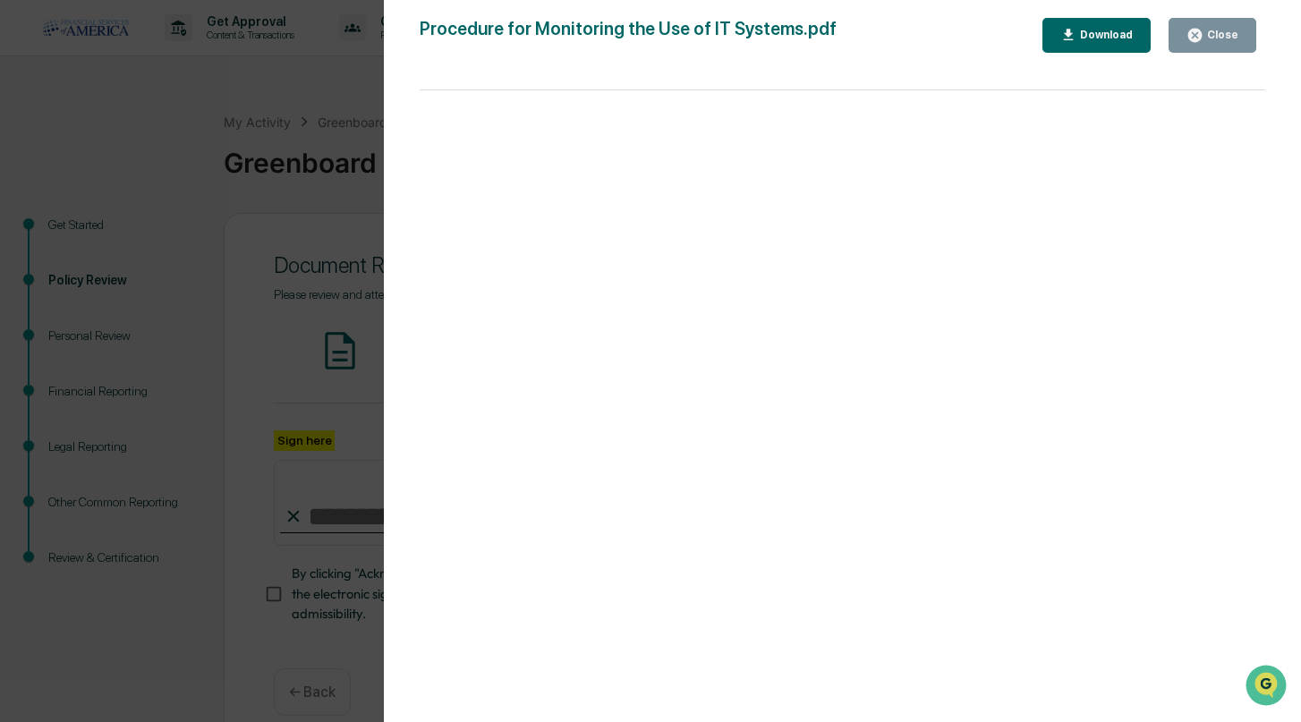
click at [1212, 43] on div "Close" at bounding box center [1212, 35] width 52 height 17
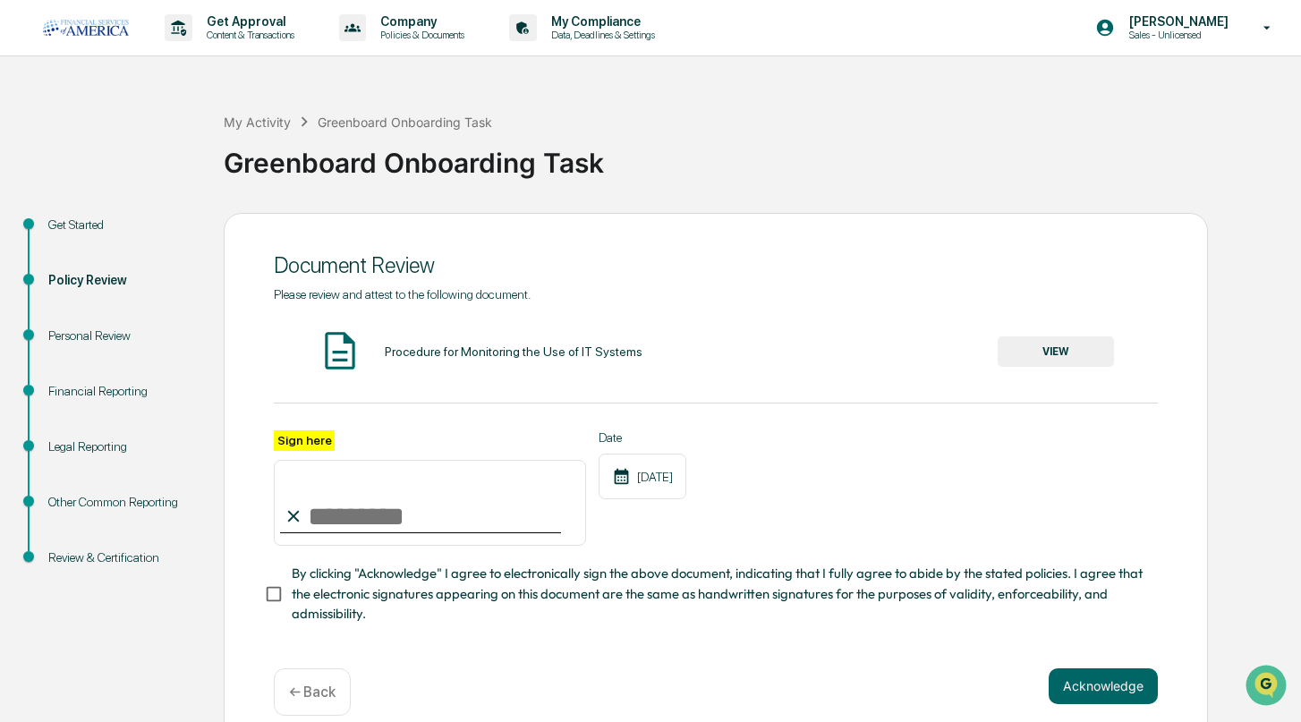
click at [446, 511] on input "Sign here" at bounding box center [430, 503] width 312 height 86
type input "**********"
click at [327, 578] on span "By clicking "Acknowledge" I agree to electronically sign the above document, in…" at bounding box center [718, 594] width 852 height 60
click at [1131, 709] on div "Acknowledge ← Back" at bounding box center [716, 691] width 884 height 47
click at [1129, 698] on button "Acknowledge" at bounding box center [1103, 686] width 109 height 36
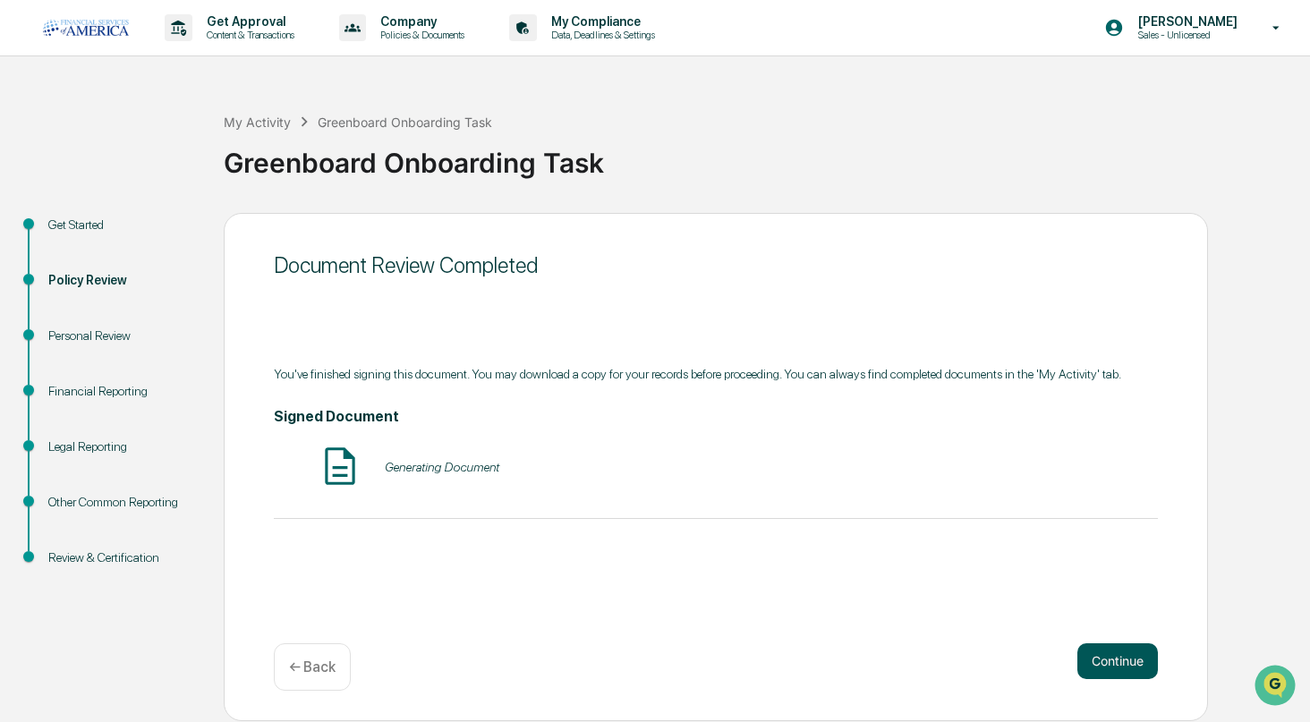
click at [1103, 652] on button "Continue" at bounding box center [1117, 661] width 81 height 36
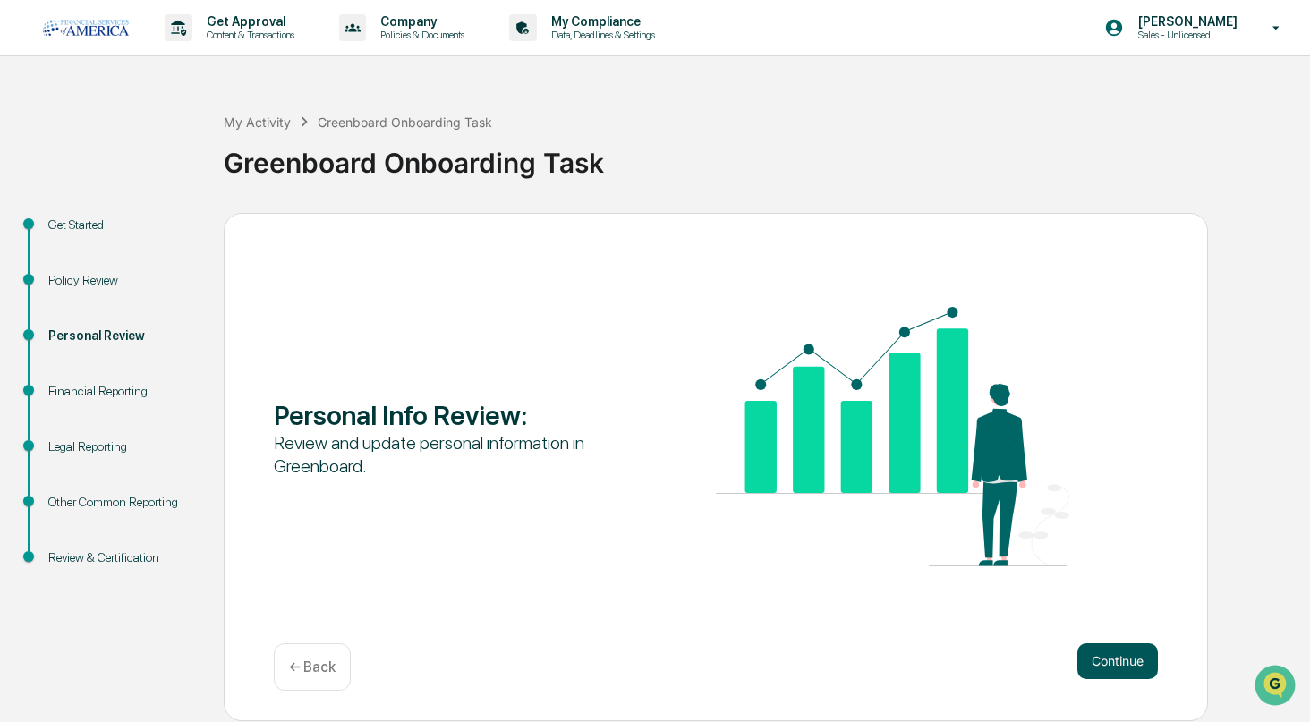
click at [1113, 656] on button "Continue" at bounding box center [1117, 661] width 81 height 36
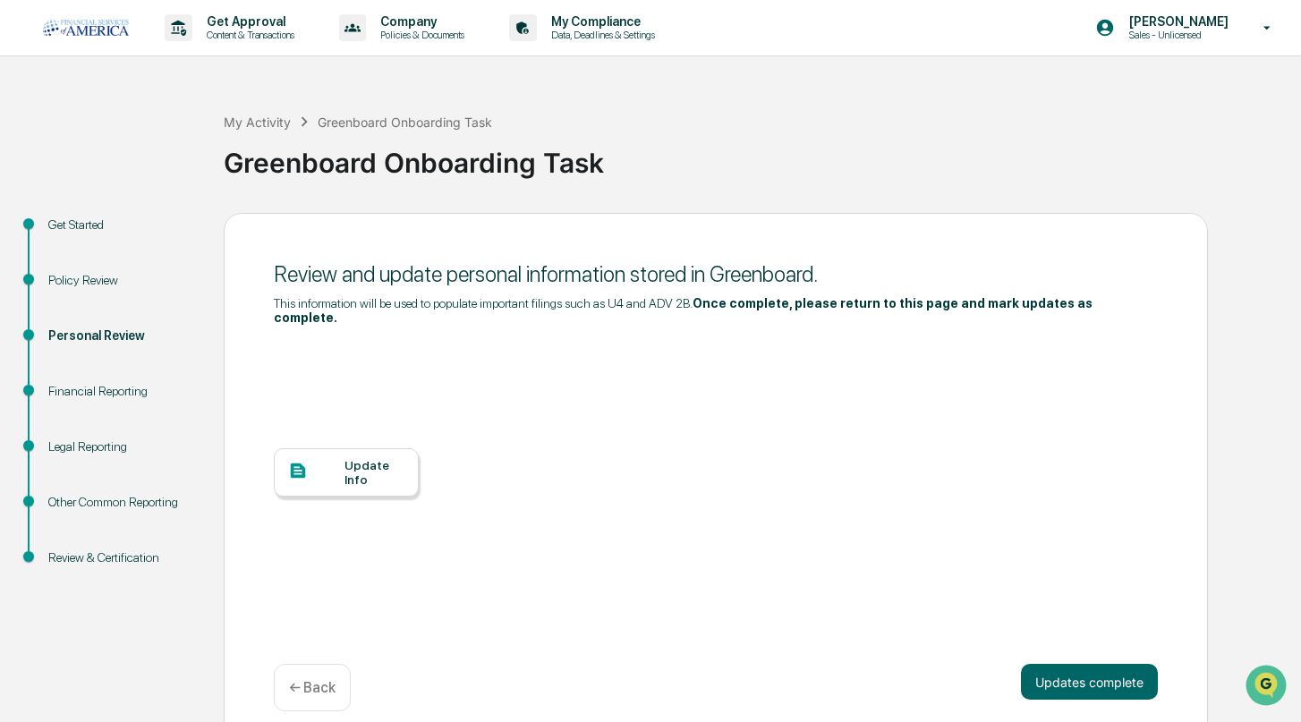
click at [426, 446] on div "Update Info" at bounding box center [716, 486] width 884 height 322
click at [386, 463] on div "Update Info" at bounding box center [374, 472] width 60 height 29
click at [1084, 664] on button "Updates complete" at bounding box center [1089, 682] width 137 height 36
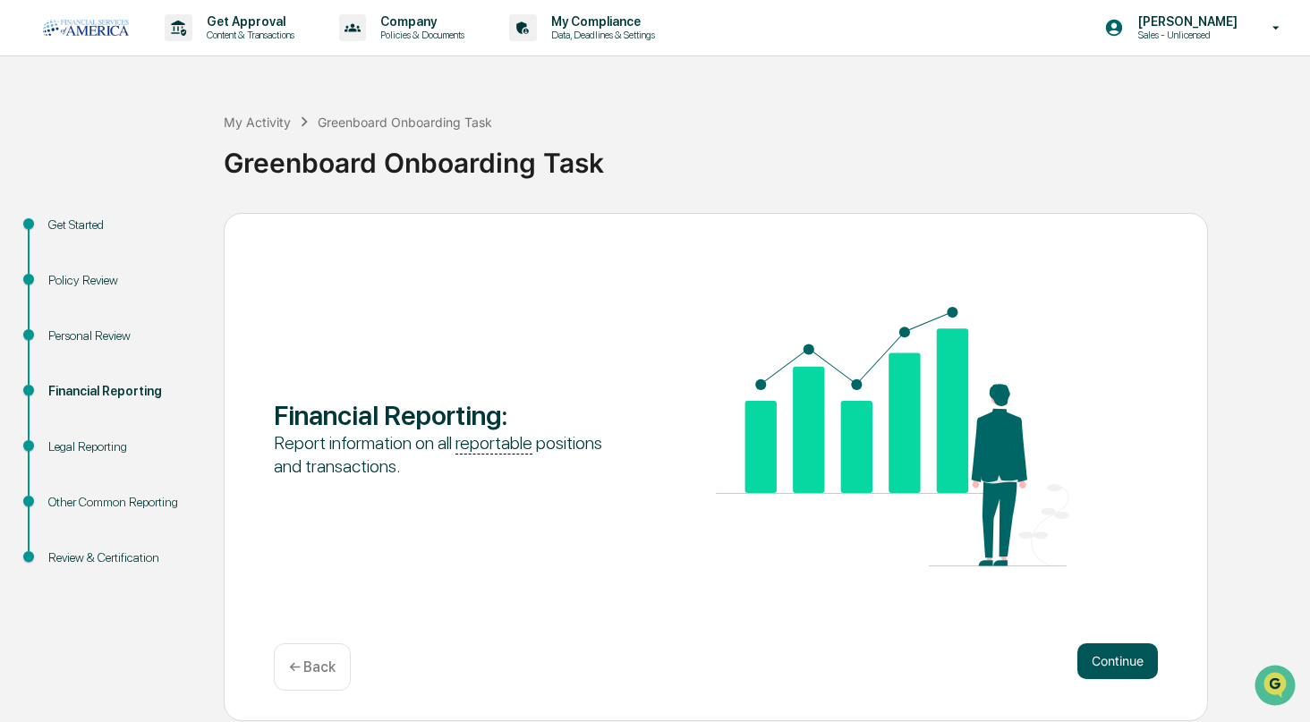
click at [1083, 667] on button "Continue" at bounding box center [1117, 661] width 81 height 36
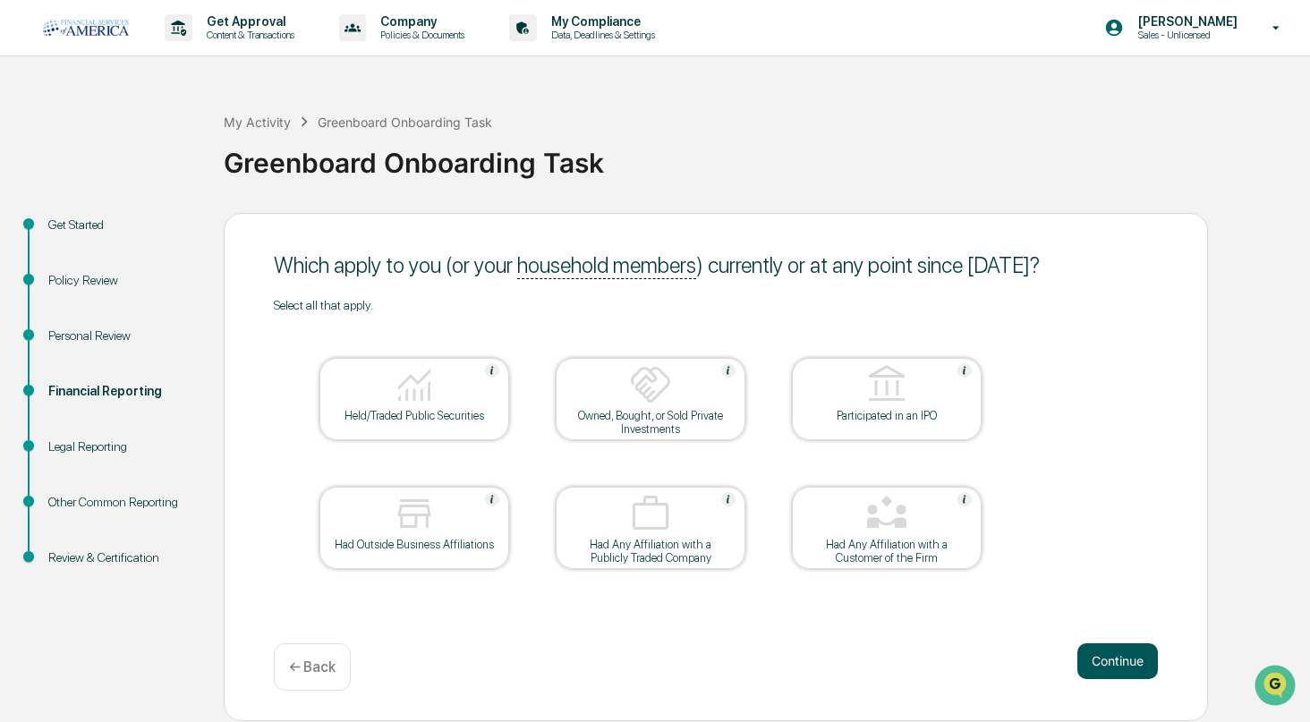
click at [1136, 659] on button "Continue" at bounding box center [1117, 661] width 81 height 36
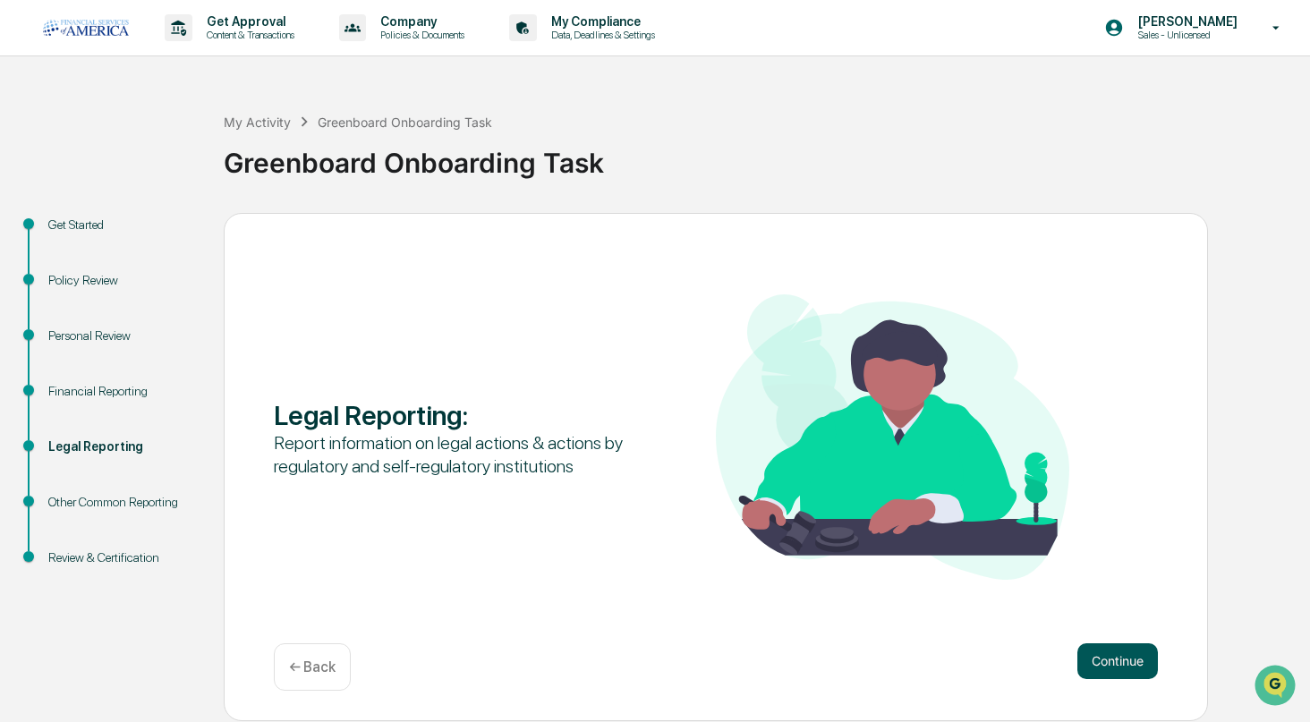
click at [1135, 663] on button "Continue" at bounding box center [1117, 661] width 81 height 36
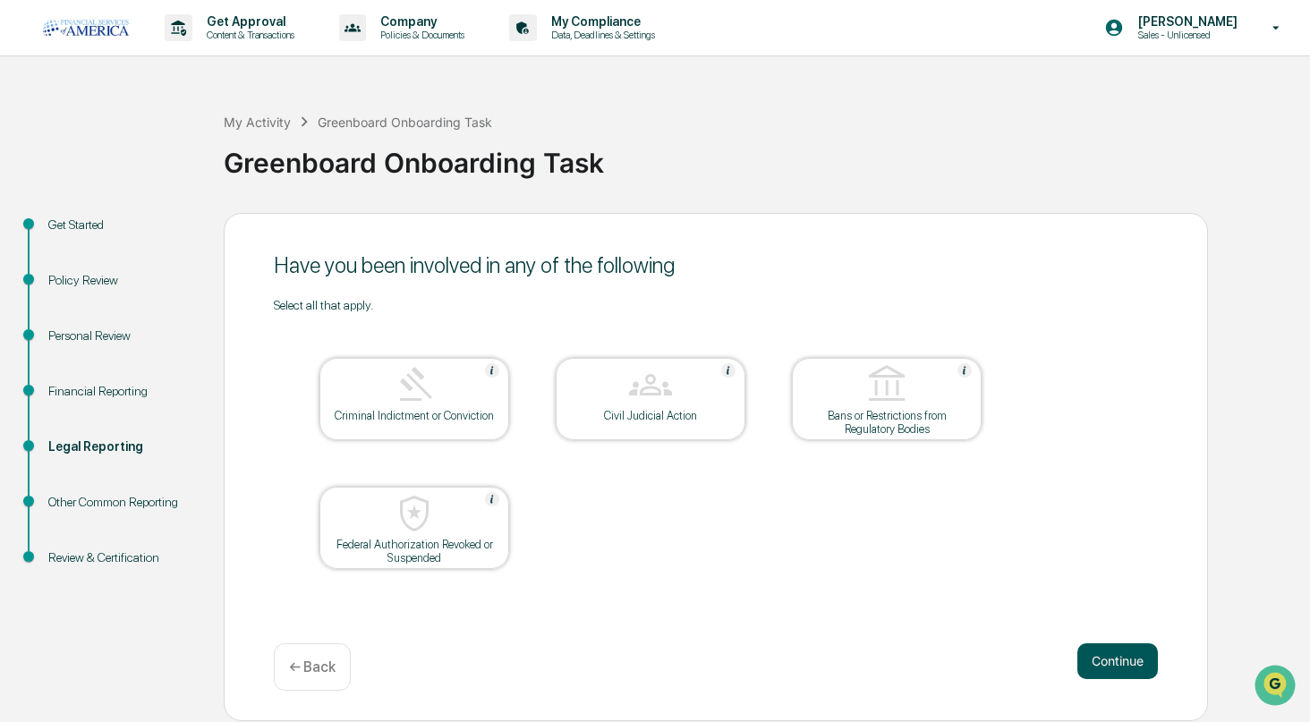
click at [1136, 663] on button "Continue" at bounding box center [1117, 661] width 81 height 36
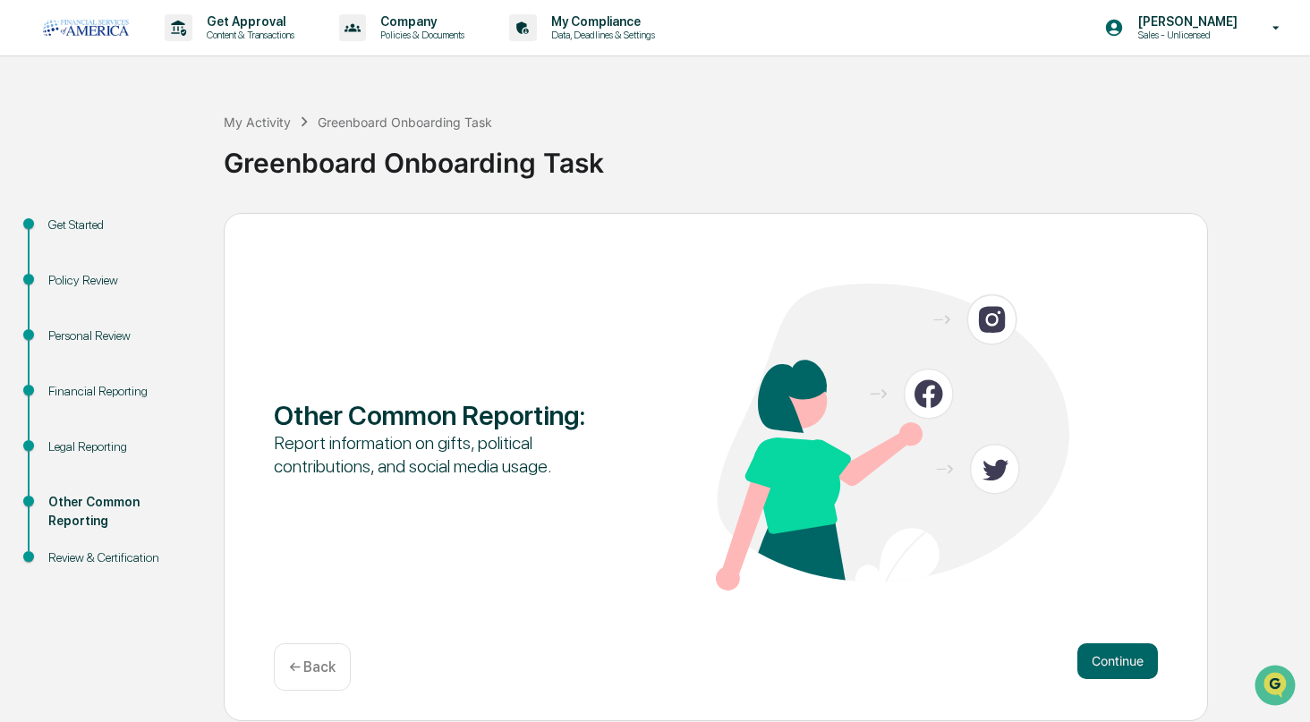
click at [1136, 663] on button "Continue" at bounding box center [1117, 661] width 81 height 36
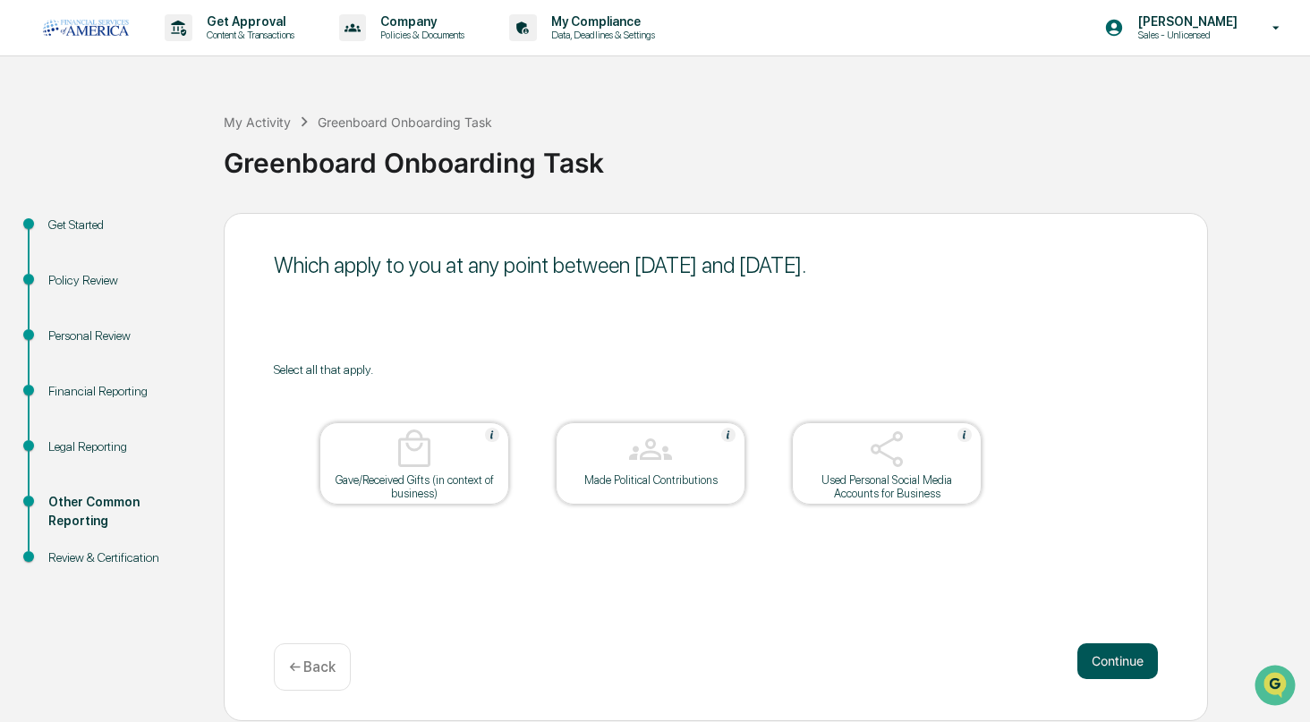
click at [1128, 663] on button "Continue" at bounding box center [1117, 661] width 81 height 36
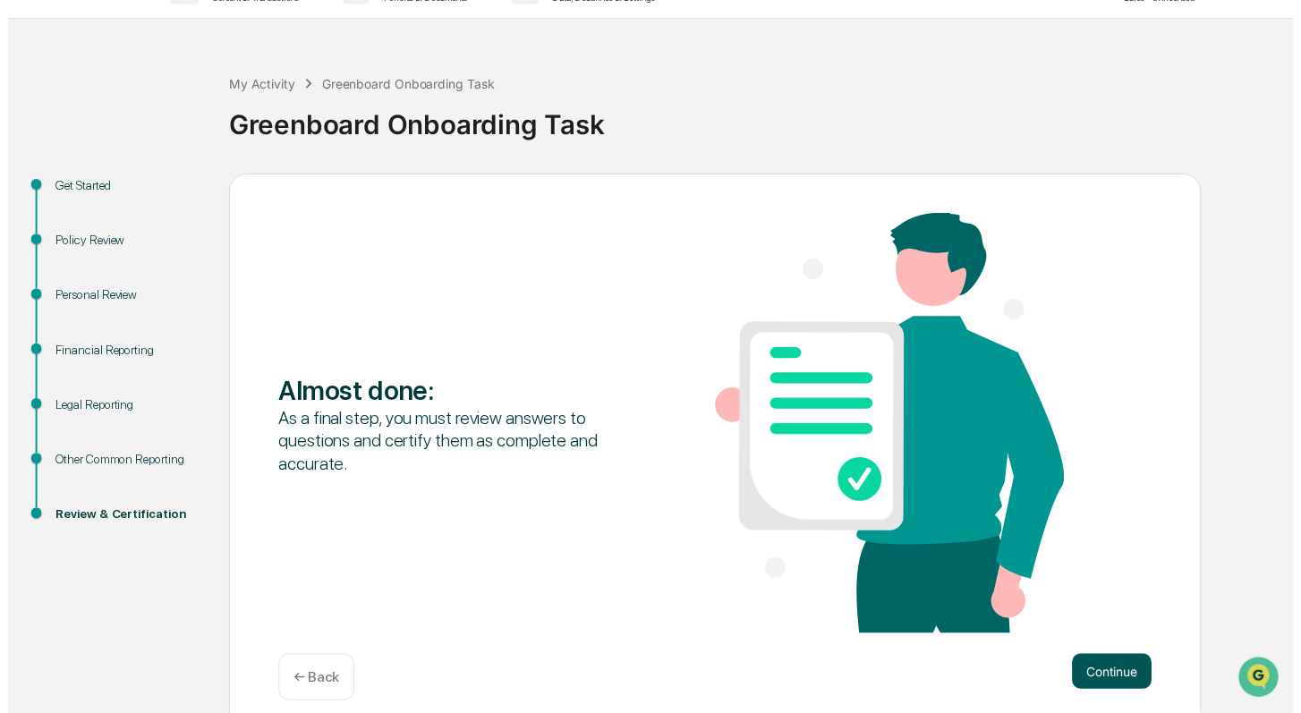
scroll to position [55, 0]
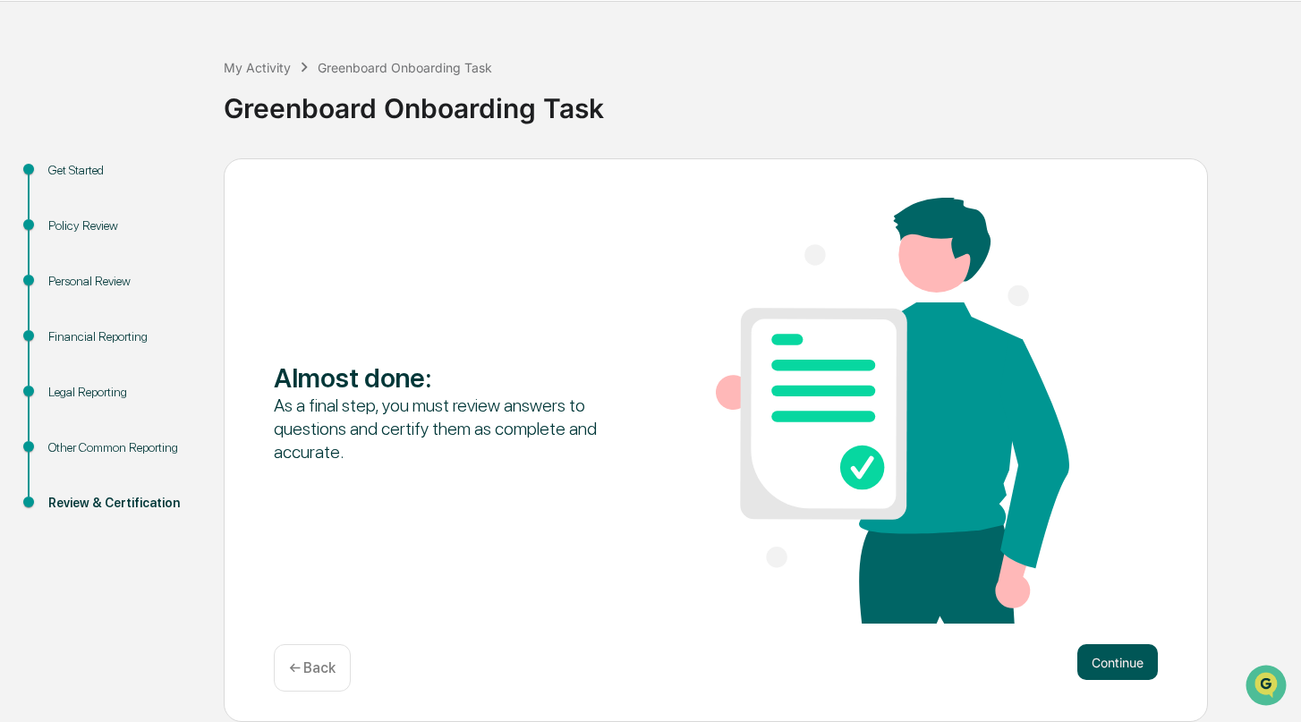
click at [1110, 678] on button "Continue" at bounding box center [1117, 662] width 81 height 36
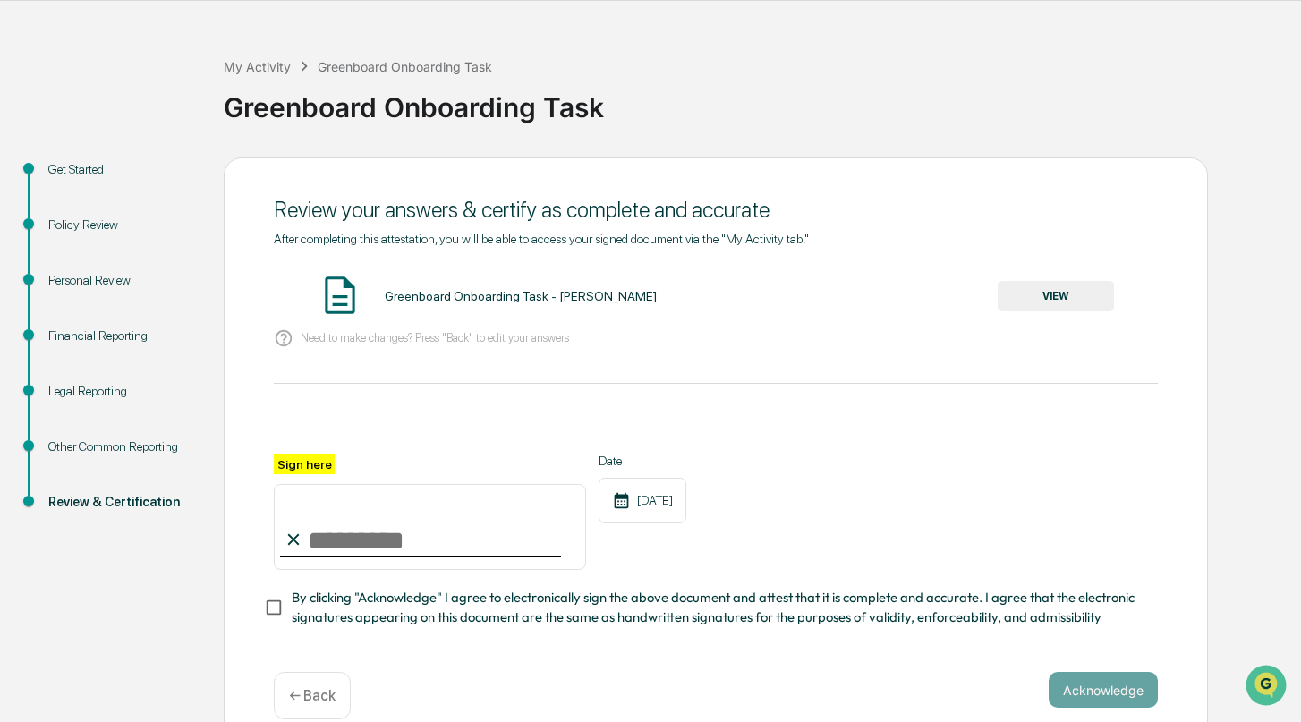
click at [1074, 289] on button "VIEW" at bounding box center [1056, 296] width 116 height 30
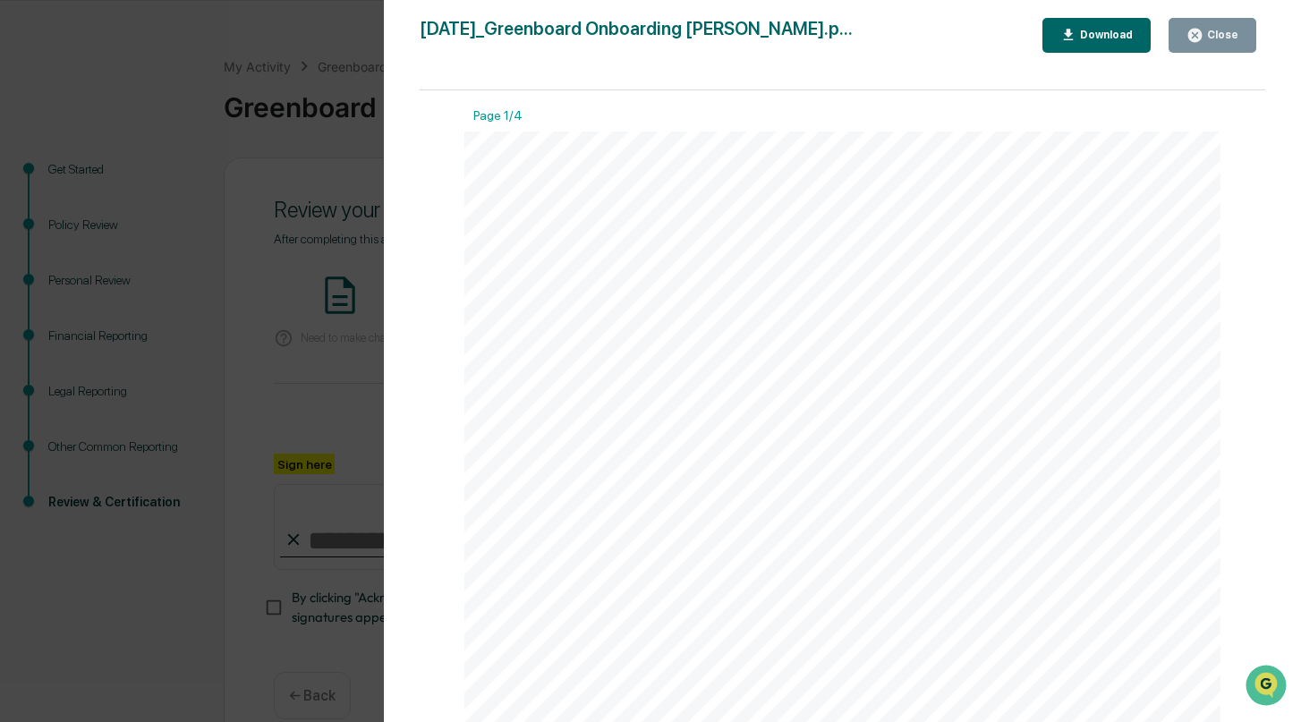
click at [1217, 37] on div "Close" at bounding box center [1220, 35] width 35 height 13
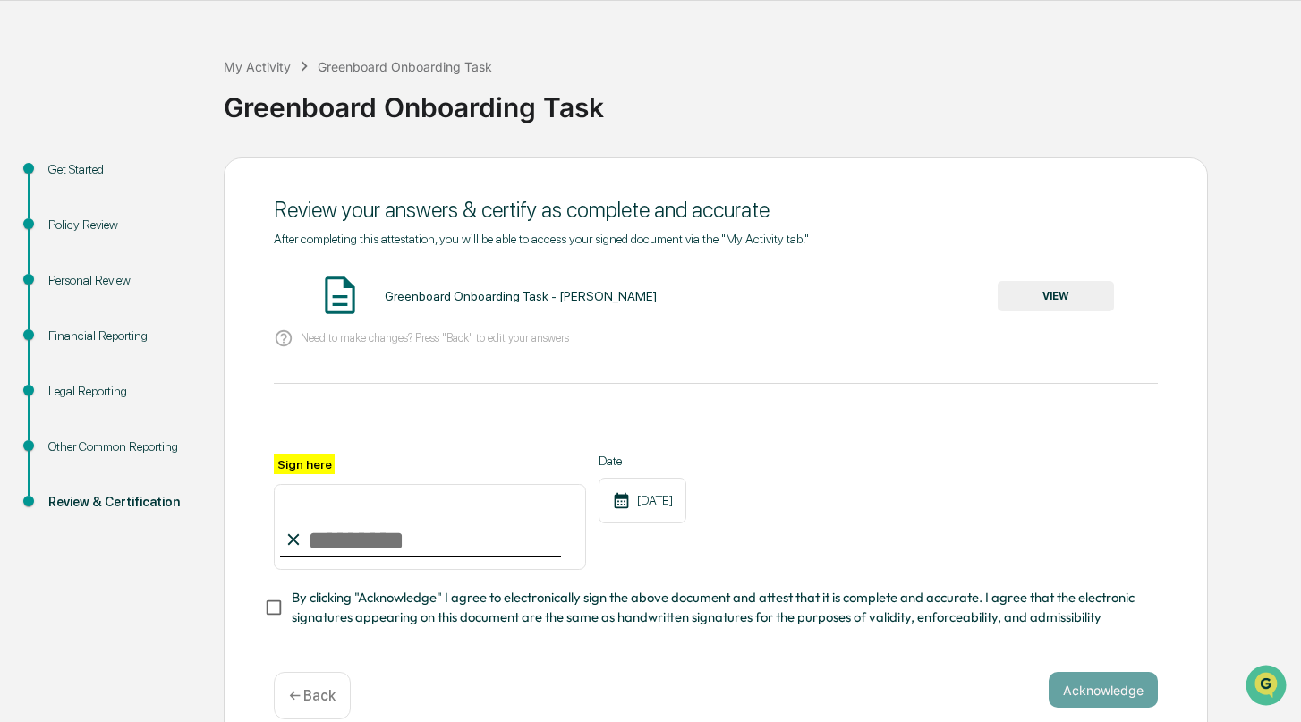
click at [444, 527] on input "Sign here" at bounding box center [430, 527] width 312 height 86
type input "**********"
drag, startPoint x: 421, startPoint y: 577, endPoint x: 423, endPoint y: 609, distance: 32.3
click at [423, 609] on span "By clicking "Acknowledge" I agree to electronically sign the above document and…" at bounding box center [718, 608] width 852 height 40
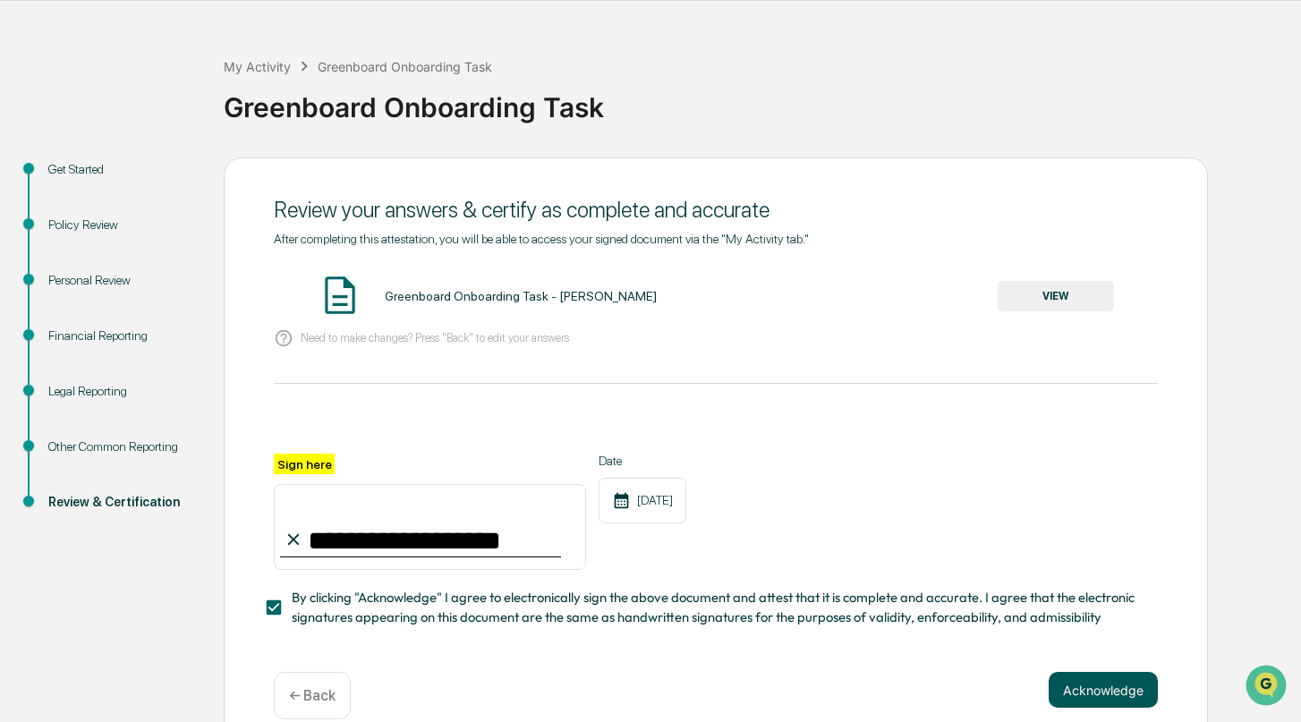
click at [1078, 691] on button "Acknowledge" at bounding box center [1103, 690] width 109 height 36
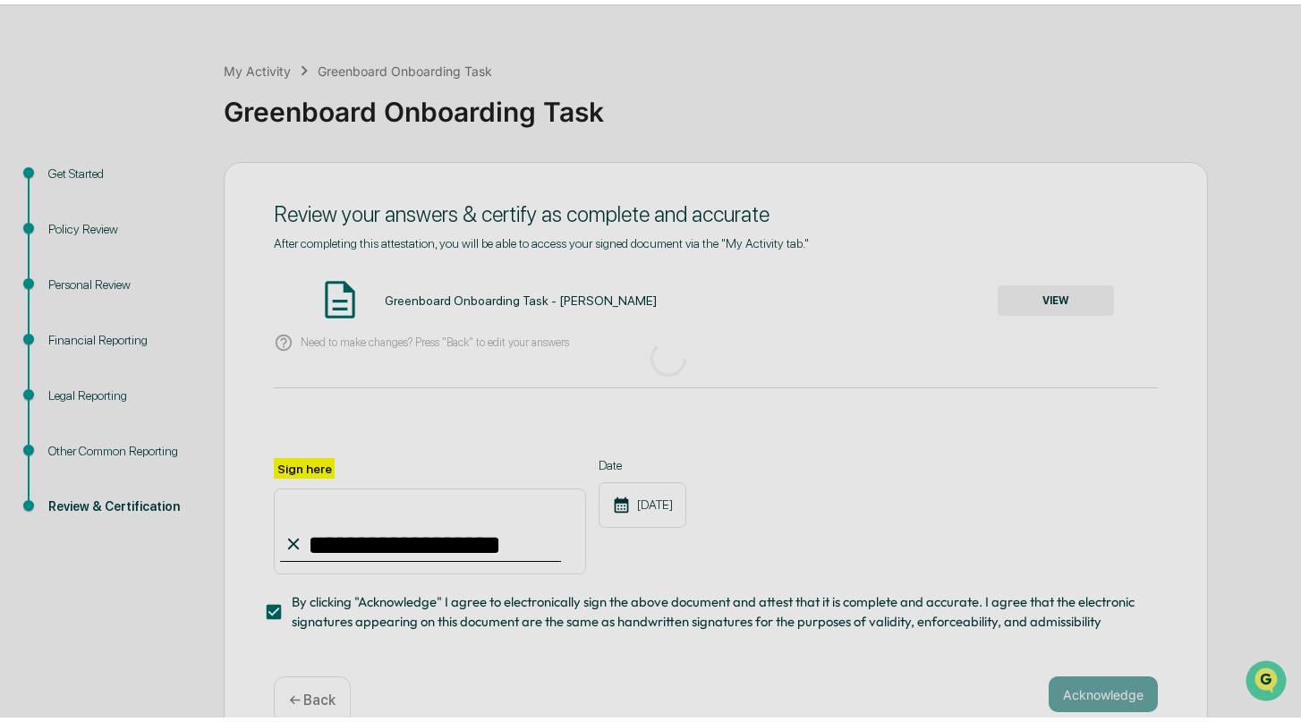
scroll to position [0, 0]
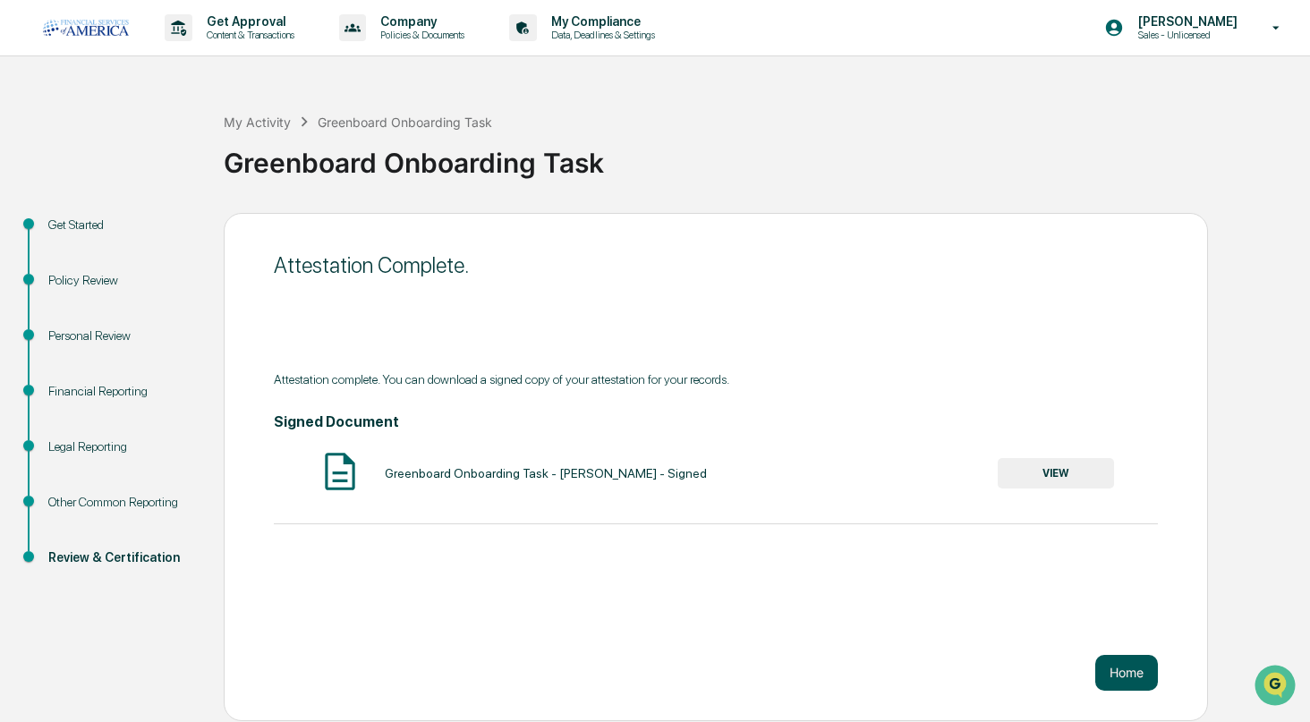
click at [1110, 667] on button "Home" at bounding box center [1126, 673] width 63 height 36
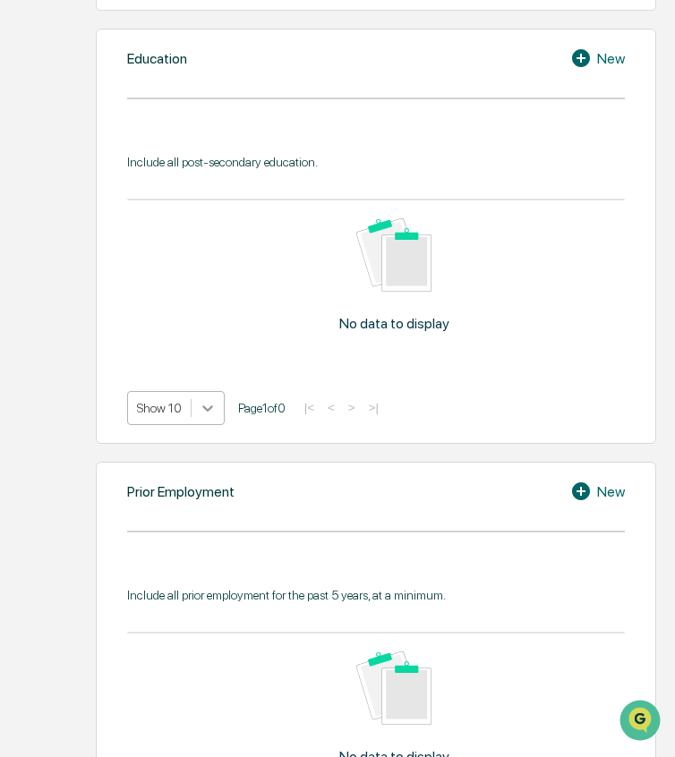
scroll to position [1432, 0]
